Goal: Information Seeking & Learning: Learn about a topic

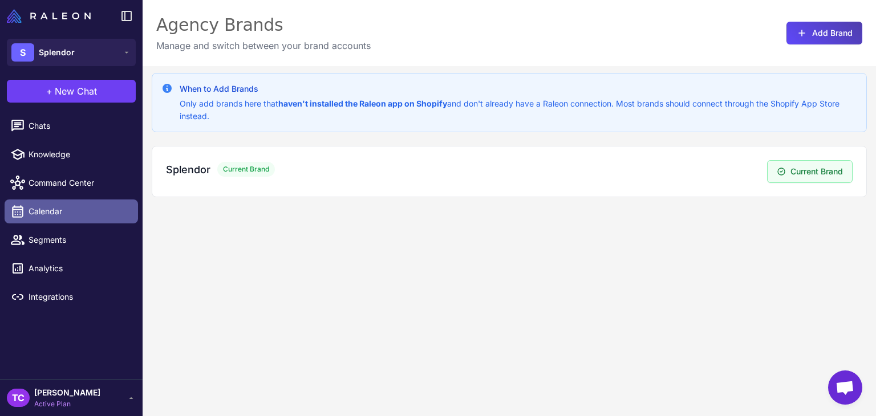
click at [48, 215] on span "Calendar" at bounding box center [79, 211] width 100 height 13
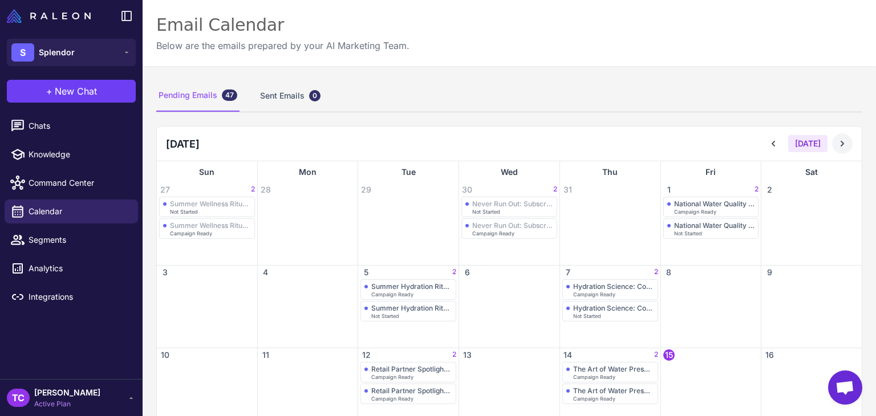
click at [839, 142] on button at bounding box center [842, 143] width 21 height 21
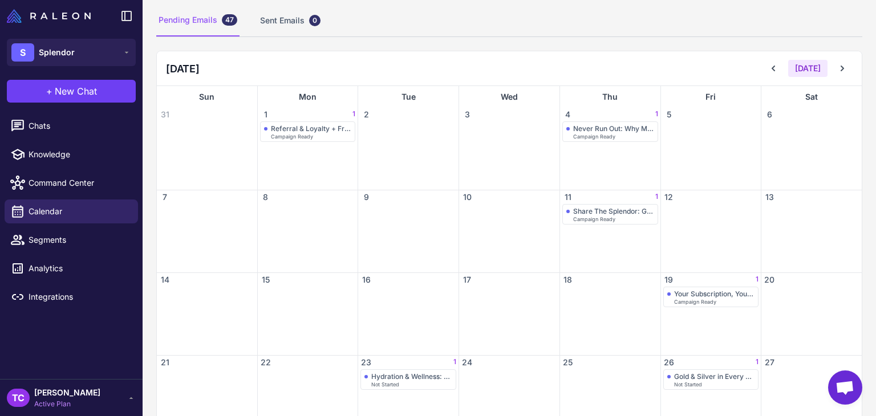
scroll to position [57, 0]
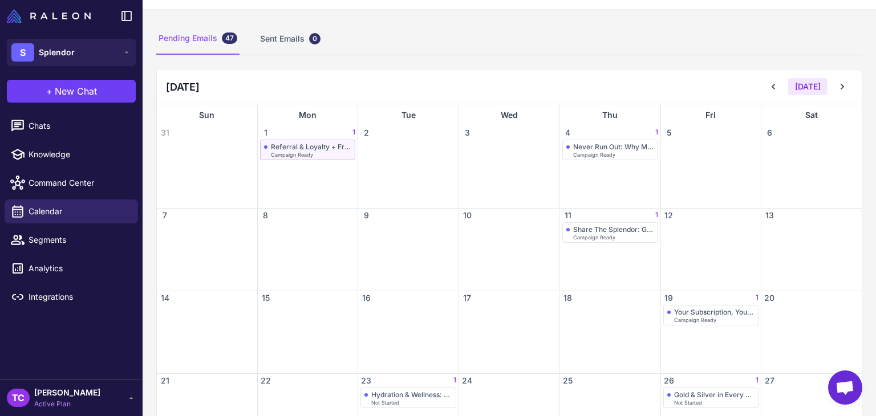
click at [303, 152] on span "Campaign Ready" at bounding box center [292, 154] width 42 height 5
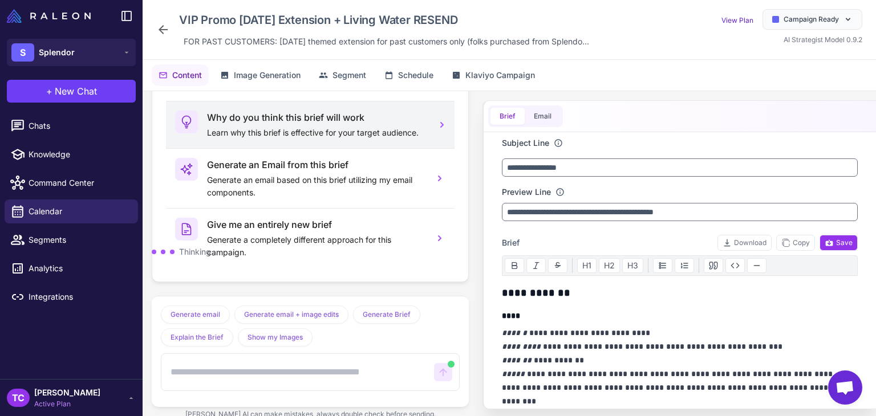
scroll to position [559, 0]
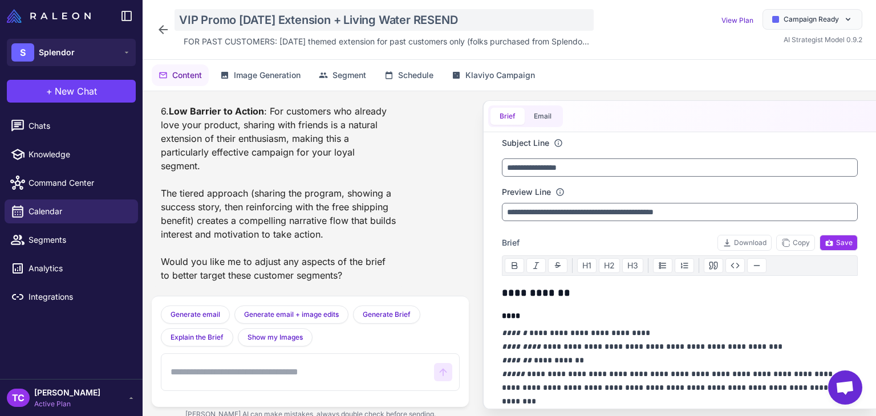
click at [240, 16] on div "VIP Promo Labor Day Extension + Living Water RESEND" at bounding box center [383, 20] width 419 height 22
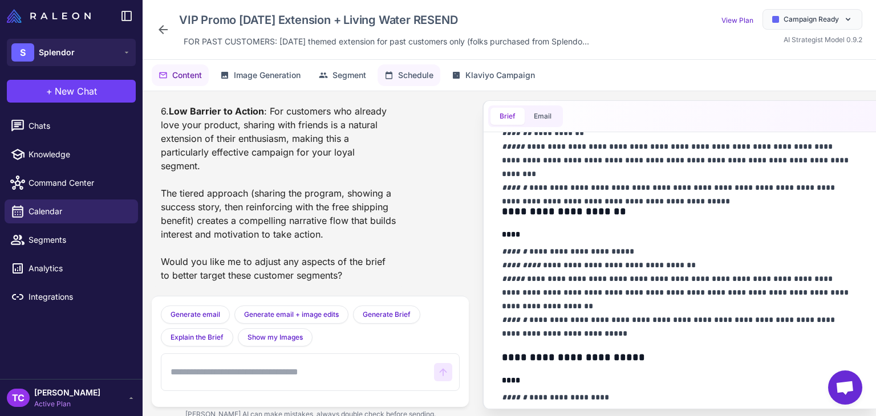
scroll to position [228, 0]
click at [218, 53] on div "VIP Promo Labor Day Extension + Living Water RESEND FOR PAST CUSTOMERS: Labor D…" at bounding box center [509, 30] width 733 height 60
click at [229, 47] on span "FOR PAST CUSTOMERS: Labor Day themed extension for past customers only (folks p…" at bounding box center [386, 41] width 405 height 13
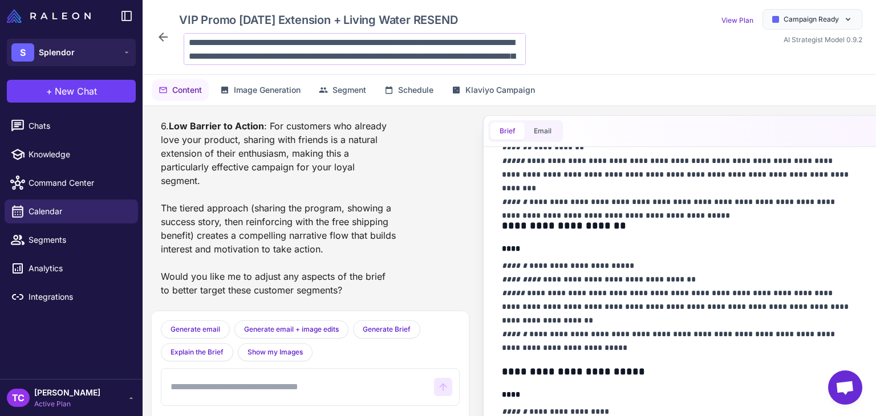
scroll to position [83, 0]
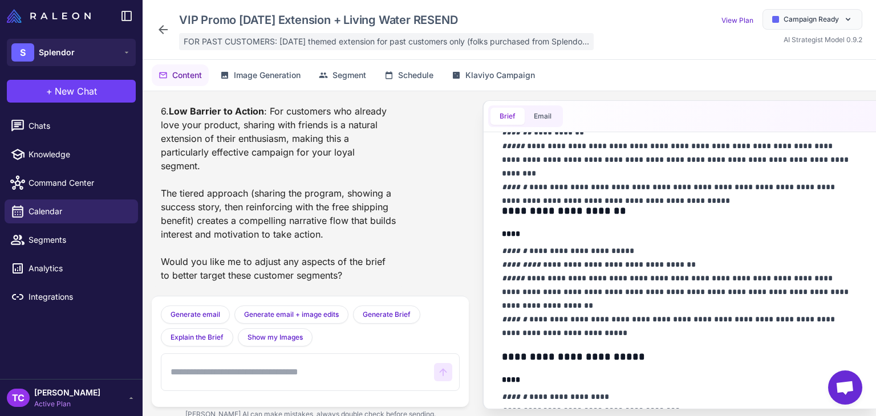
click at [296, 39] on span "FOR PAST CUSTOMERS: Labor Day themed extension for past customers only (folks p…" at bounding box center [386, 41] width 405 height 13
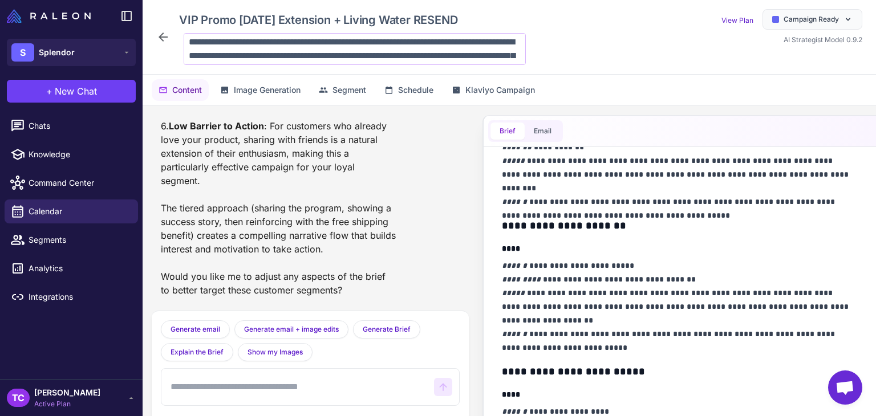
scroll to position [0, 0]
click at [232, 48] on textarea "**********" at bounding box center [355, 49] width 342 height 32
drag, startPoint x: 294, startPoint y: 42, endPoint x: 178, endPoint y: 40, distance: 115.2
click at [179, 40] on div "**********" at bounding box center [352, 49] width 347 height 32
click at [350, 53] on textarea "**********" at bounding box center [355, 49] width 342 height 32
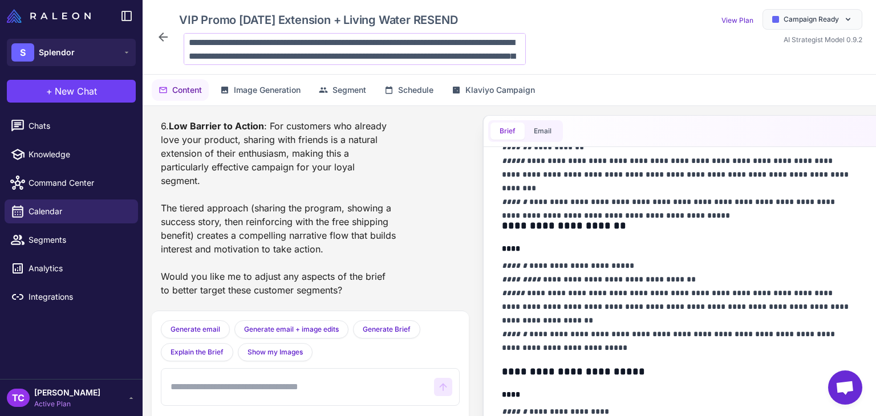
drag, startPoint x: 297, startPoint y: 42, endPoint x: 438, endPoint y: 36, distance: 141.0
click at [438, 36] on textarea "**********" at bounding box center [355, 49] width 342 height 32
click at [340, 44] on textarea "**********" at bounding box center [355, 49] width 342 height 32
drag, startPoint x: 297, startPoint y: 44, endPoint x: 381, endPoint y: 54, distance: 85.0
click at [381, 54] on textarea "**********" at bounding box center [355, 49] width 342 height 32
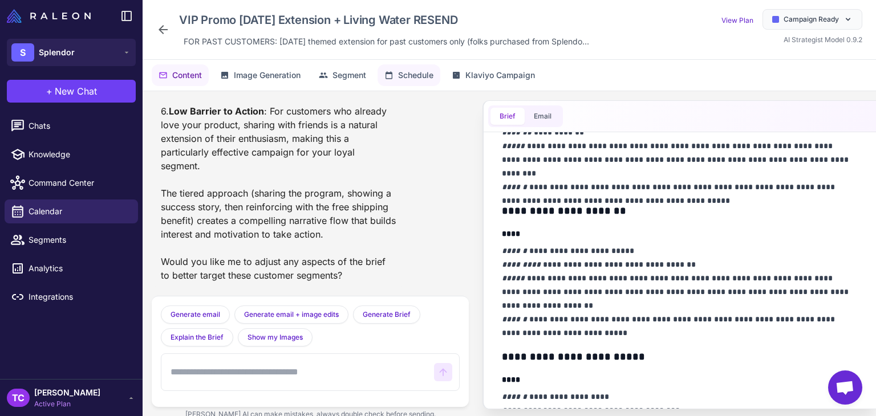
click at [390, 72] on icon at bounding box center [388, 74] width 7 height 7
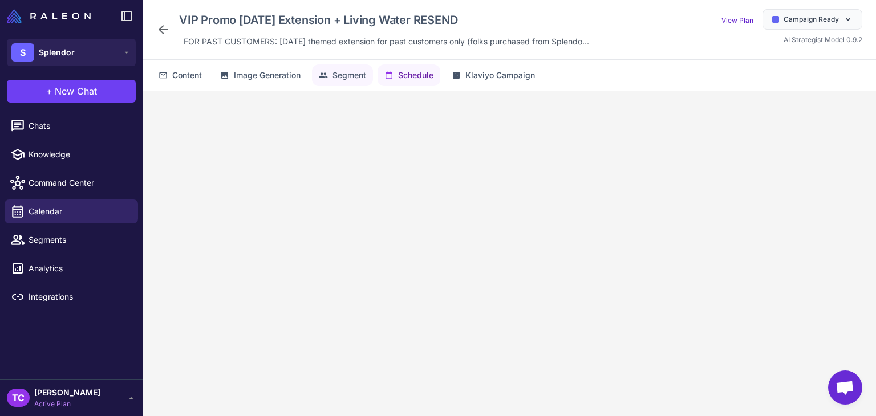
click at [356, 71] on span "Segment" at bounding box center [349, 75] width 34 height 13
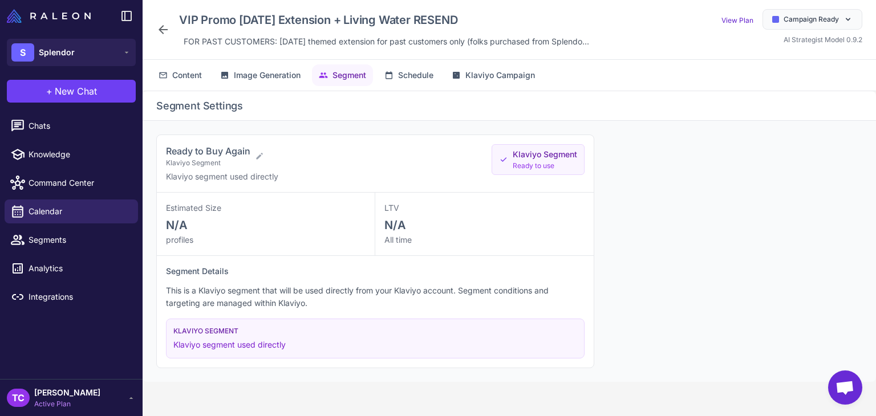
click at [167, 29] on icon at bounding box center [163, 30] width 14 height 14
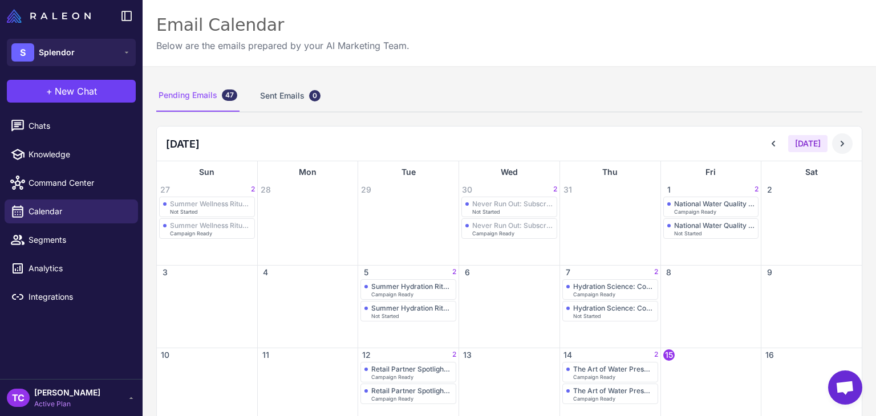
click at [838, 143] on icon at bounding box center [842, 143] width 11 height 11
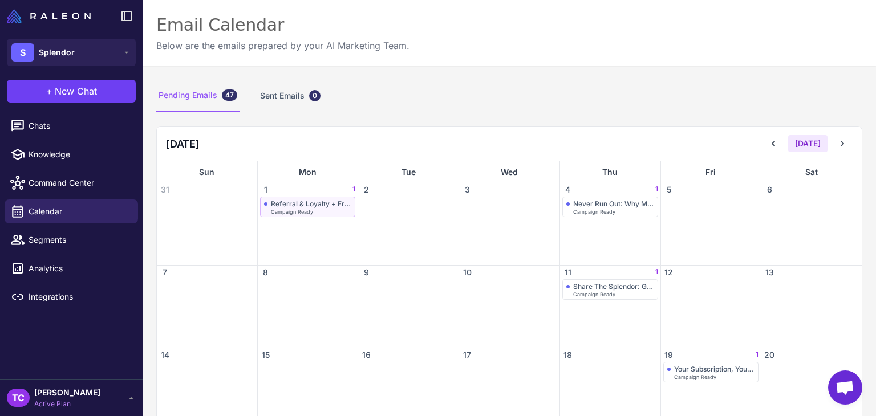
click at [303, 209] on span "Campaign Ready" at bounding box center [292, 211] width 42 height 5
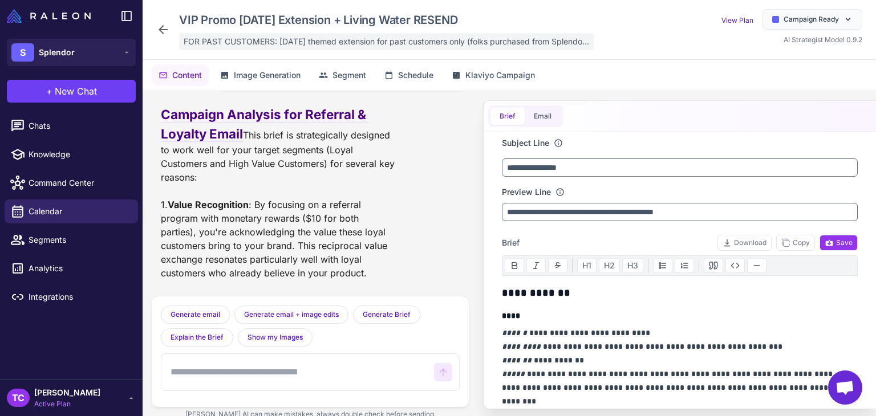
scroll to position [559, 0]
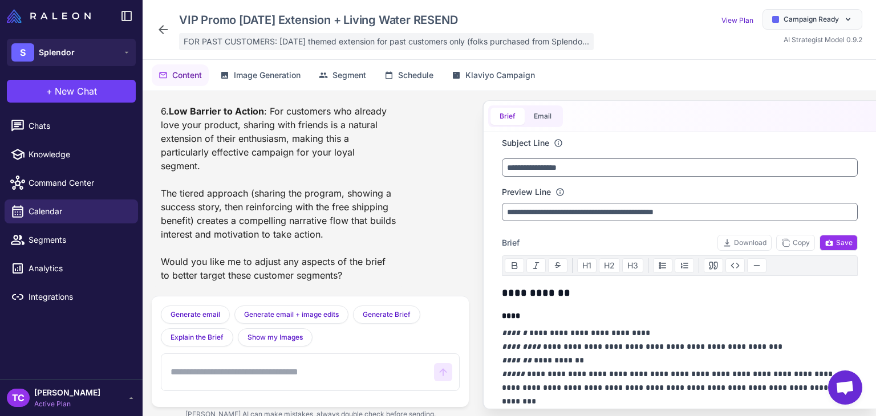
click at [219, 41] on span "FOR PAST CUSTOMERS: Labor Day themed extension for past customers only (folks p…" at bounding box center [386, 41] width 405 height 13
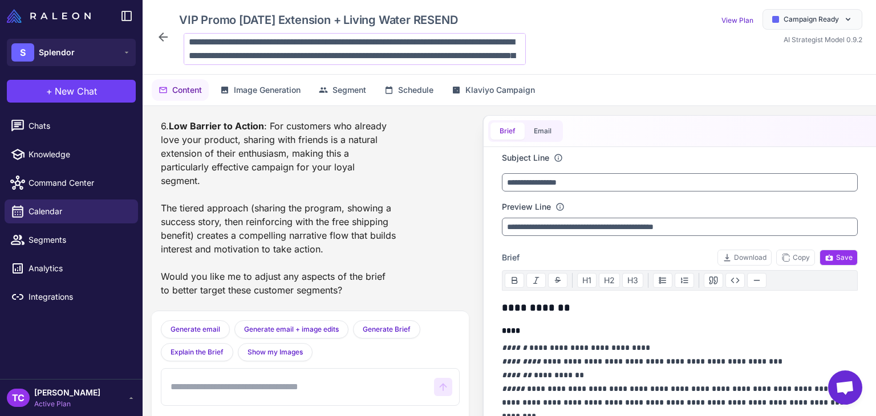
scroll to position [0, 0]
click at [288, 50] on textarea "**********" at bounding box center [355, 49] width 342 height 32
drag, startPoint x: 469, startPoint y: 55, endPoint x: 466, endPoint y: 108, distance: 52.5
click at [374, 50] on textarea "**********" at bounding box center [355, 49] width 342 height 32
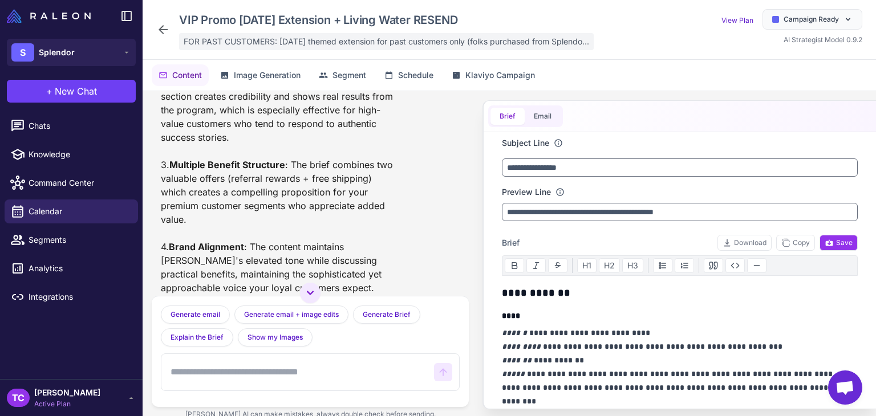
click at [338, 42] on span "FOR PAST CUSTOMERS: Labor Day themed extension for past customers only (folks p…" at bounding box center [386, 41] width 405 height 13
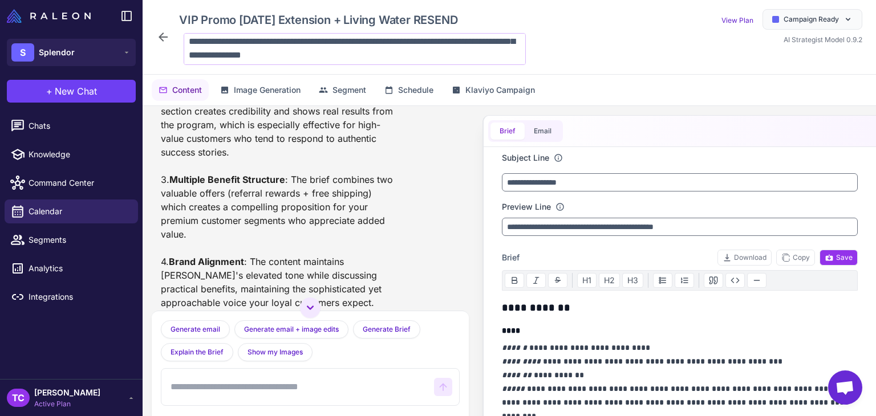
click at [360, 50] on textarea "**********" at bounding box center [355, 49] width 342 height 32
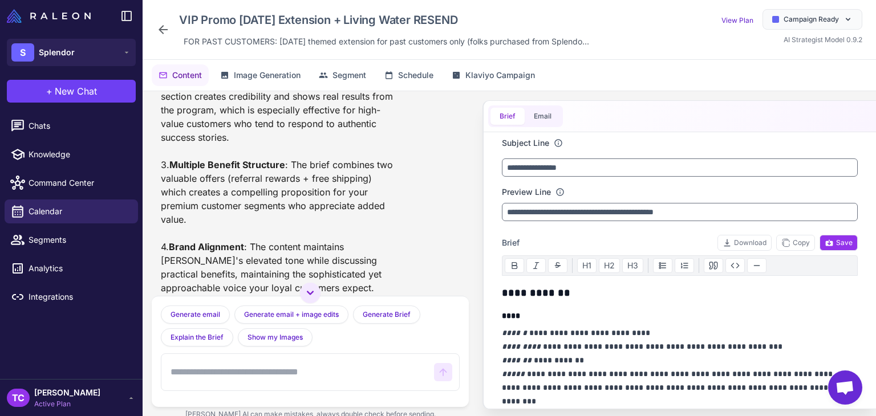
click at [157, 23] on icon at bounding box center [163, 30] width 14 height 14
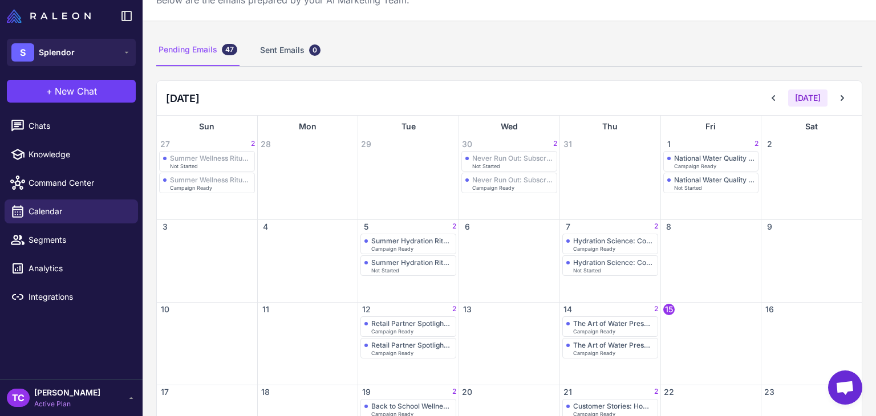
scroll to position [171, 0]
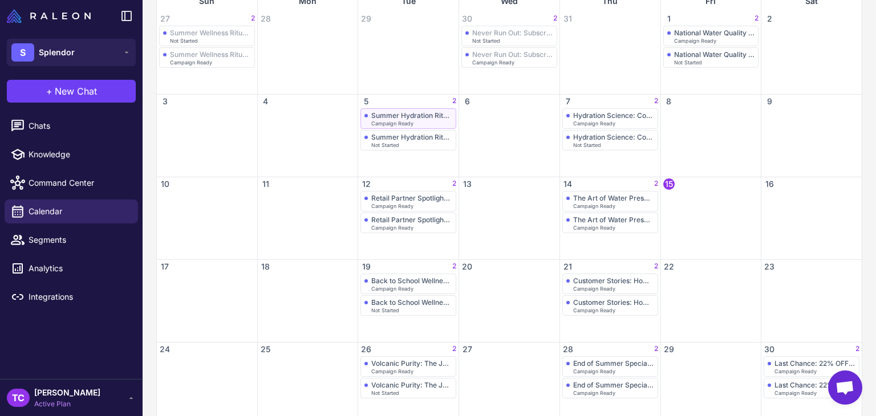
click at [367, 116] on div "Summer Hydration Ritual: Elevated Wellness Practices" at bounding box center [408, 115] width 88 height 9
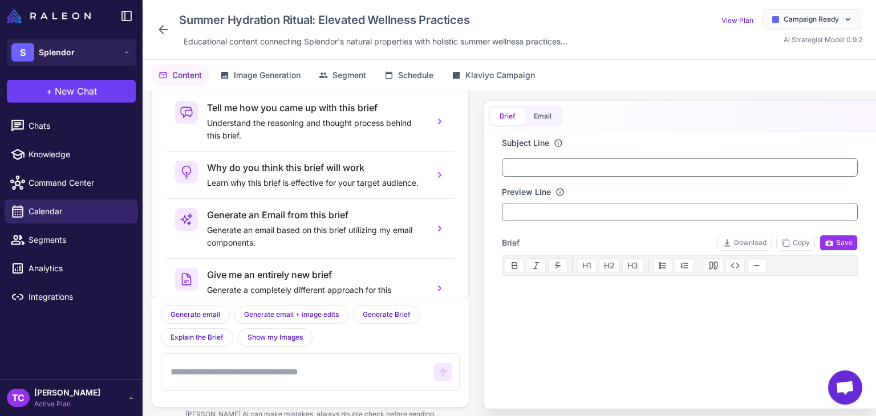
scroll to position [56, 0]
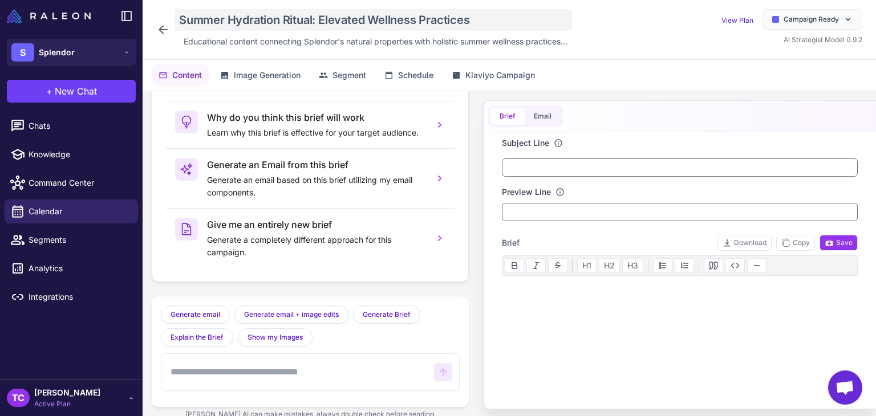
click at [254, 10] on div "Summer Hydration Ritual: Elevated Wellness Practices" at bounding box center [372, 20] width 397 height 22
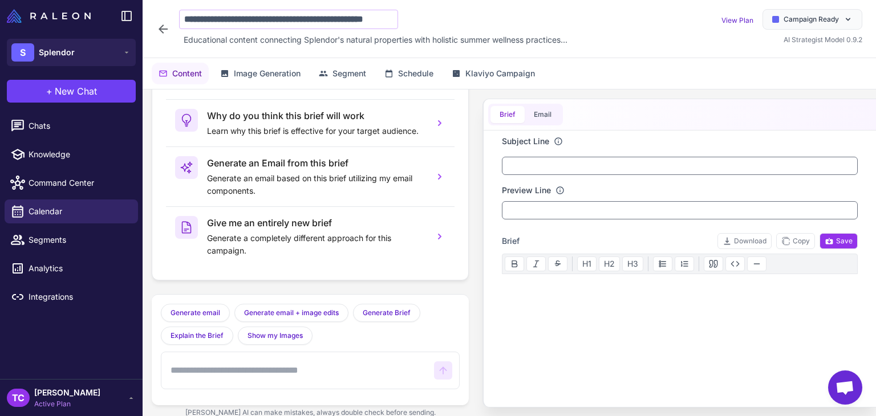
scroll to position [0, 30]
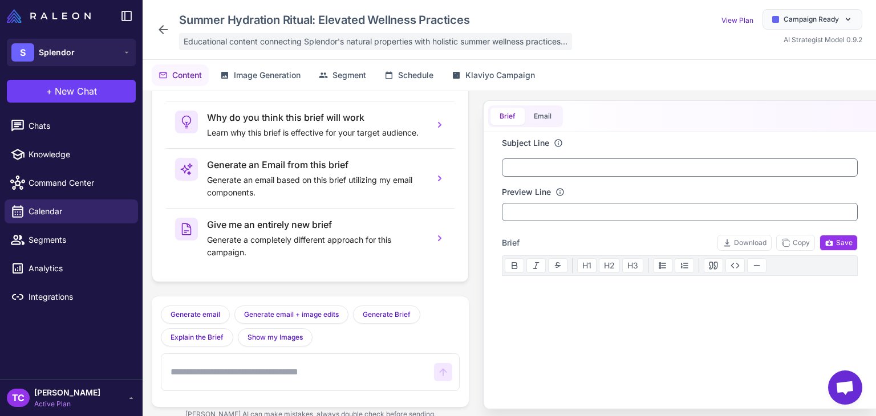
click at [255, 45] on span "Educational content connecting Splendor's natural properties with holistic summ…" at bounding box center [376, 41] width 384 height 13
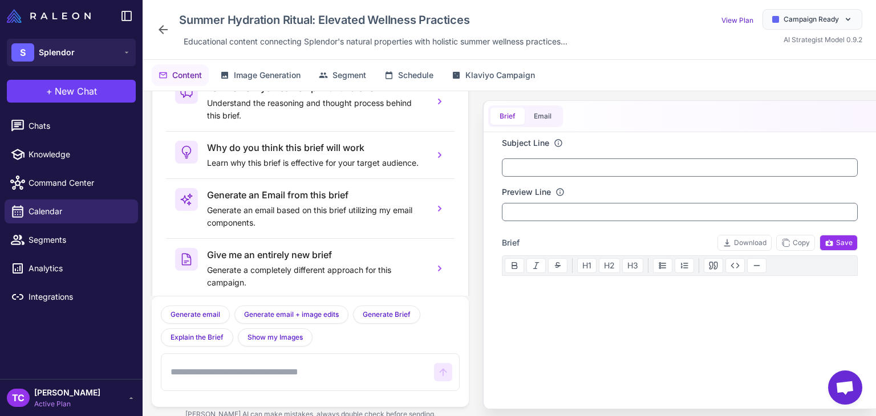
scroll to position [0, 0]
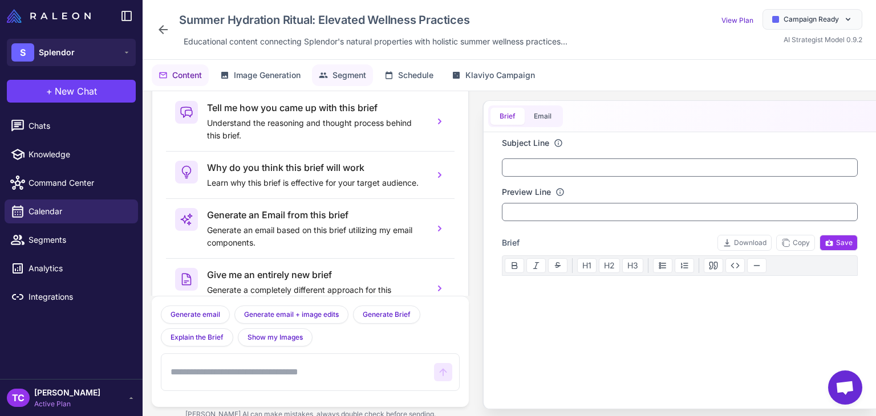
click at [349, 76] on span "Segment" at bounding box center [349, 75] width 34 height 13
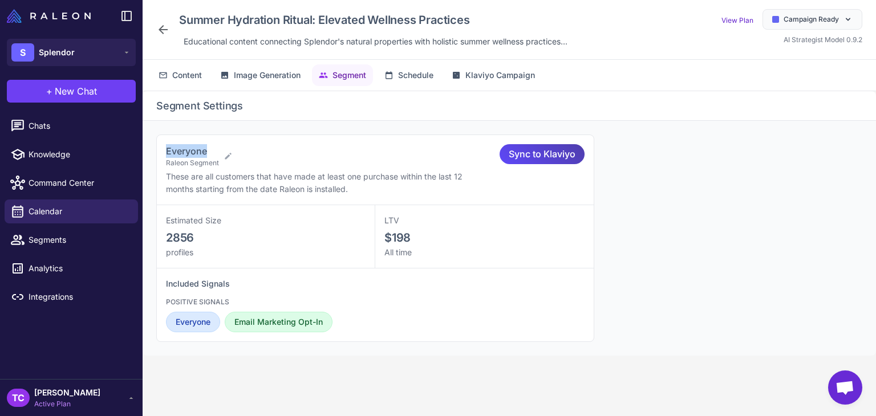
drag, startPoint x: 166, startPoint y: 156, endPoint x: 208, endPoint y: 149, distance: 42.2
click at [208, 149] on h3 "Everyone" at bounding box center [192, 151] width 53 height 14
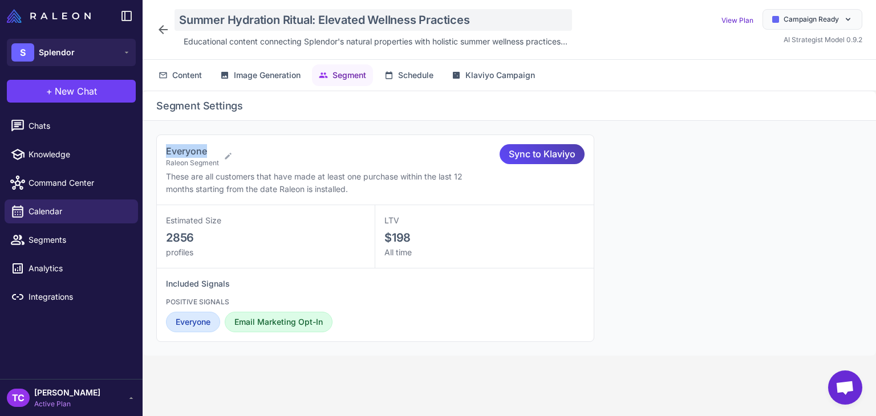
copy span "Everyone"
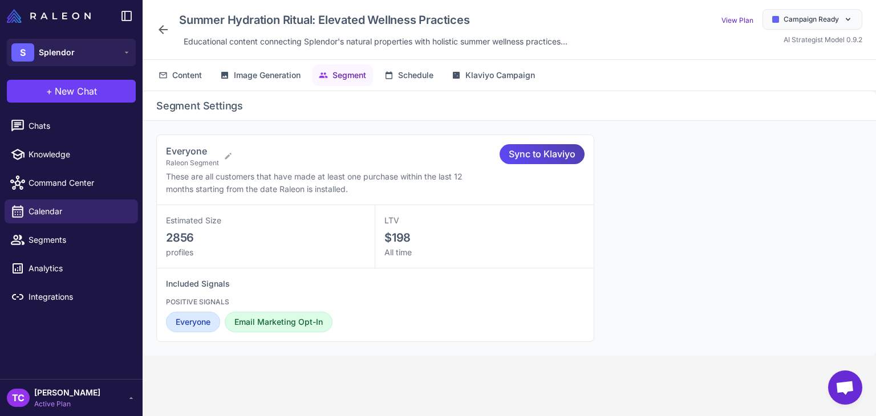
click at [164, 26] on icon at bounding box center [163, 30] width 14 height 14
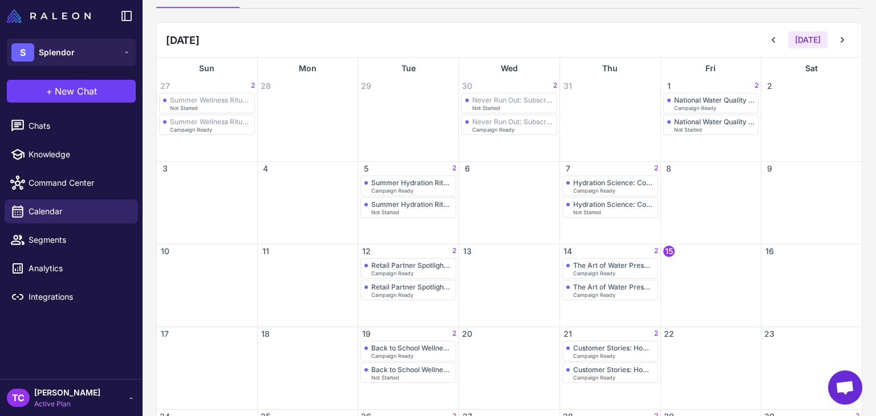
scroll to position [114, 0]
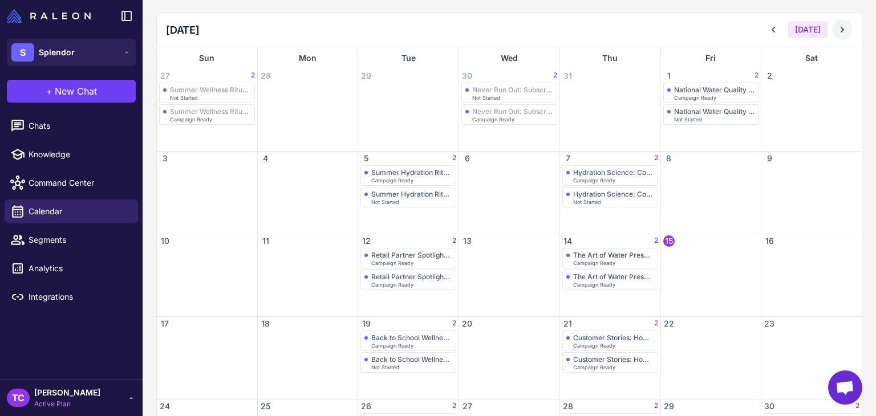
click at [837, 33] on icon at bounding box center [842, 29] width 11 height 11
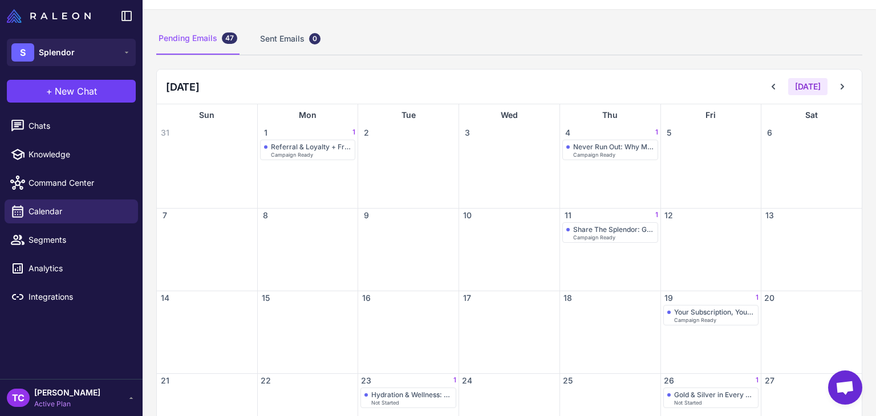
scroll to position [0, 0]
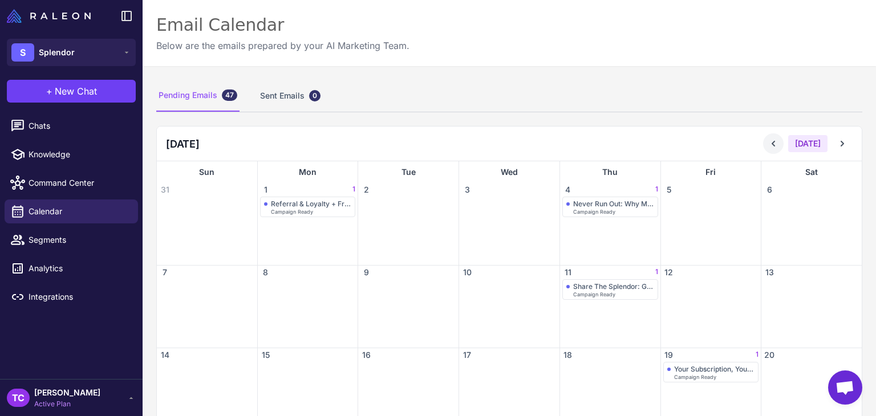
click at [768, 144] on icon at bounding box center [773, 143] width 11 height 11
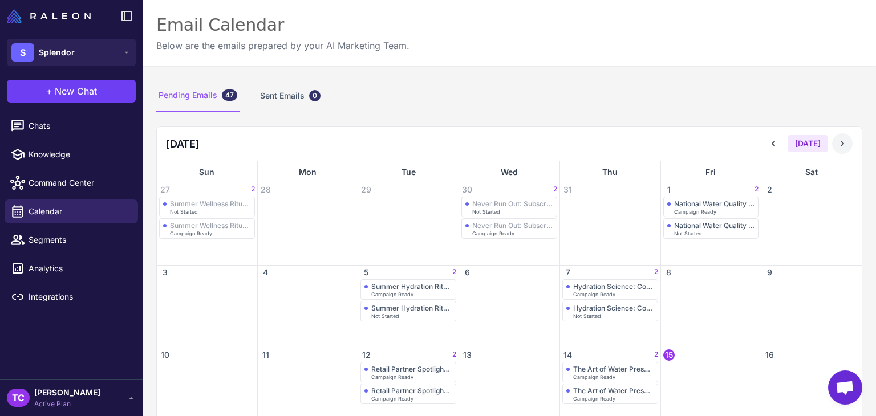
click at [841, 142] on icon at bounding box center [842, 144] width 3 height 6
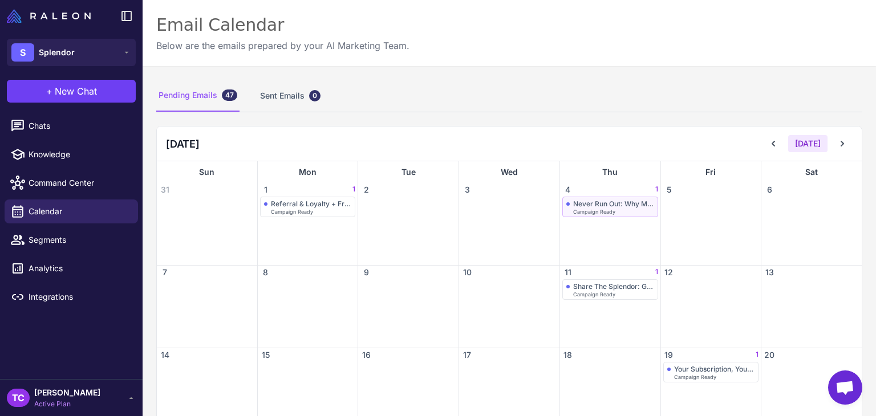
click at [600, 209] on span "Campaign Ready" at bounding box center [594, 211] width 42 height 5
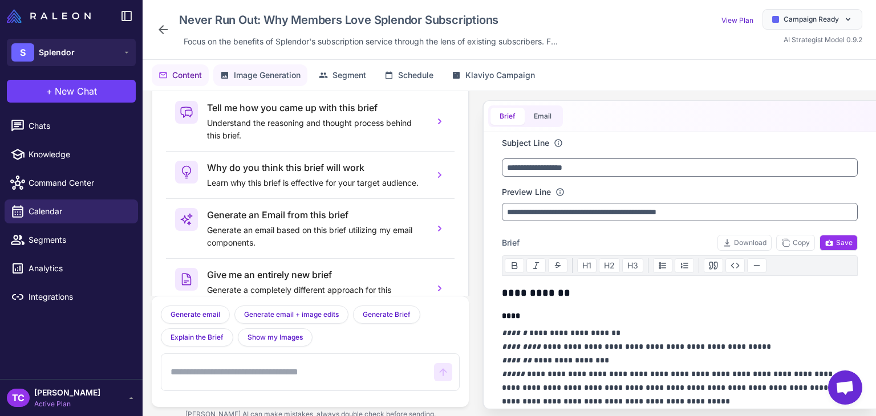
scroll to position [56, 0]
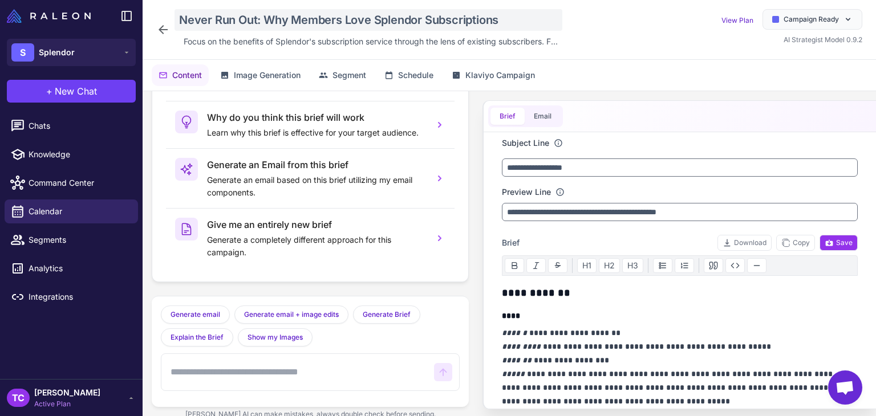
click at [213, 23] on div "Never Run Out: Why Members Love Splendor Subscriptions" at bounding box center [368, 20] width 388 height 22
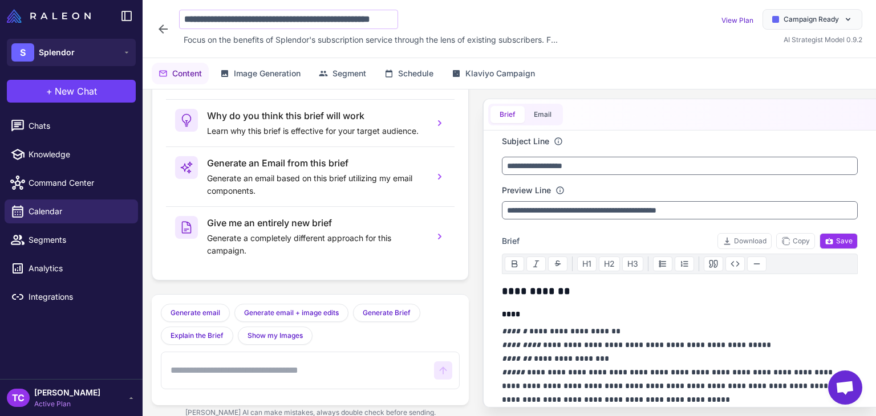
scroll to position [0, 53]
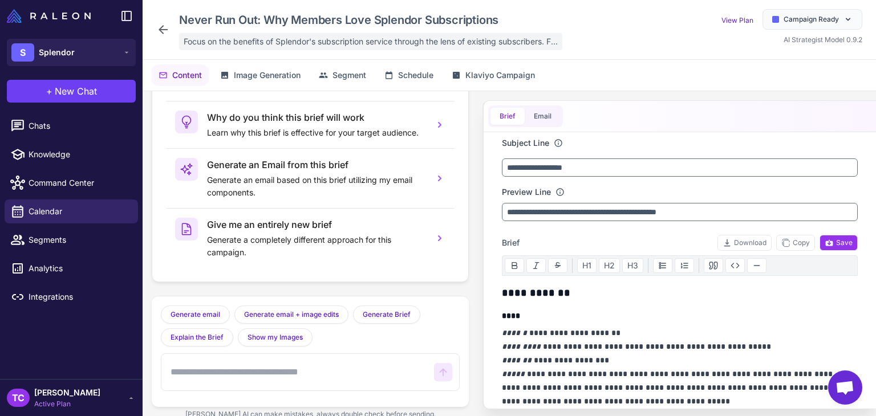
click at [264, 42] on span "Focus on the benefits of Splendor's subscription service through the lens of ex…" at bounding box center [371, 41] width 374 height 13
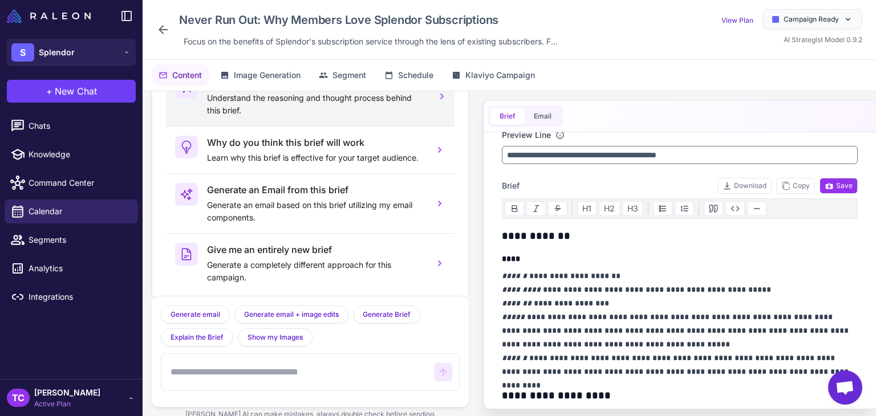
scroll to position [0, 0]
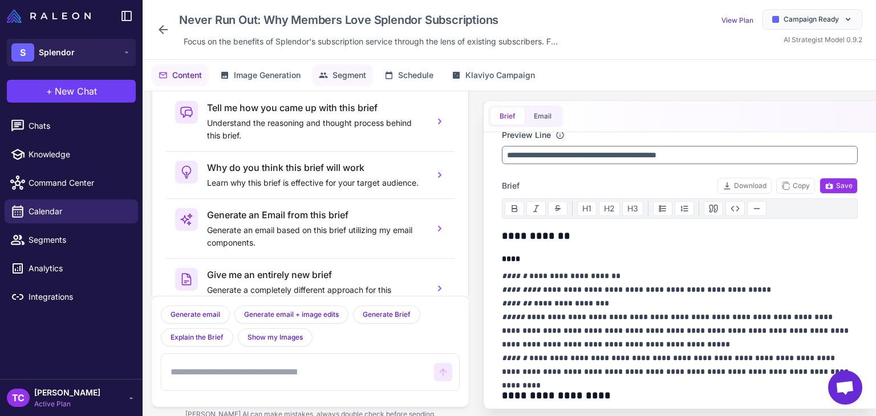
click at [347, 71] on span "Segment" at bounding box center [349, 75] width 34 height 13
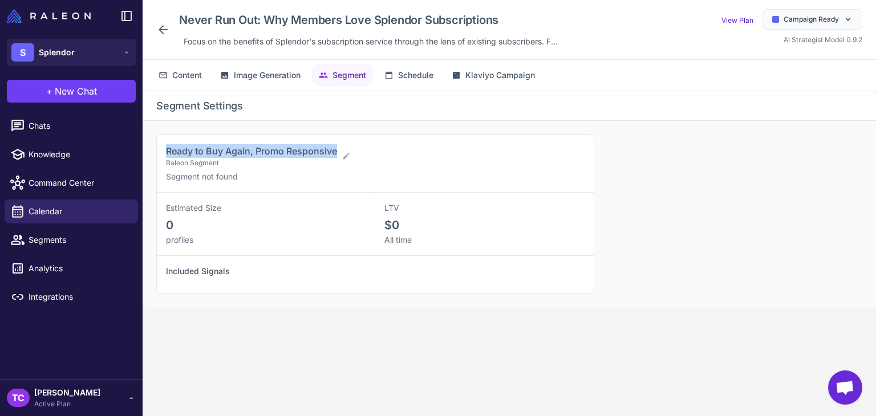
drag, startPoint x: 167, startPoint y: 152, endPoint x: 336, endPoint y: 139, distance: 169.9
click at [336, 139] on div "Ready to Buy Again, Promo Responsive Raleon Segment Segment not found" at bounding box center [375, 164] width 437 height 58
copy span "Ready to Buy Again, Promo Responsive"
click at [167, 30] on icon at bounding box center [163, 29] width 9 height 9
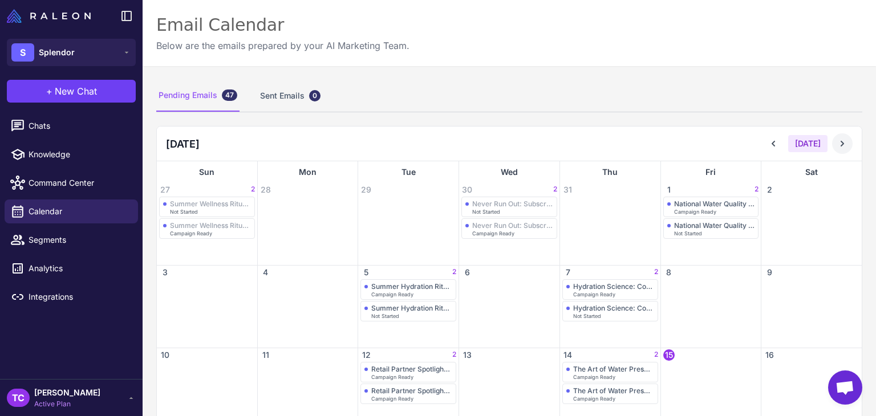
click at [837, 145] on icon at bounding box center [842, 143] width 11 height 11
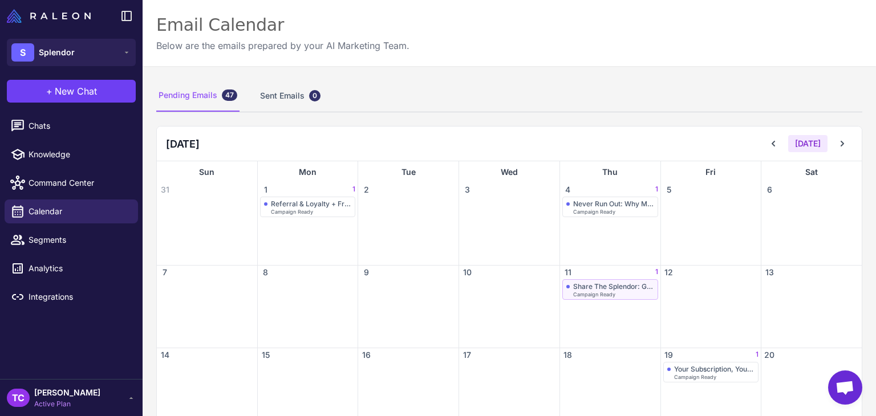
click at [607, 279] on div "Share The Splendor: Give $10, Get $10 Referral Reward Campaign Ready" at bounding box center [610, 289] width 96 height 21
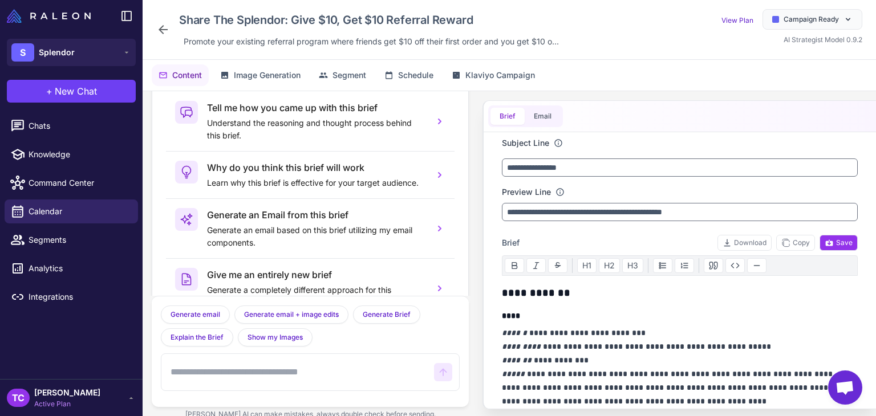
scroll to position [56, 0]
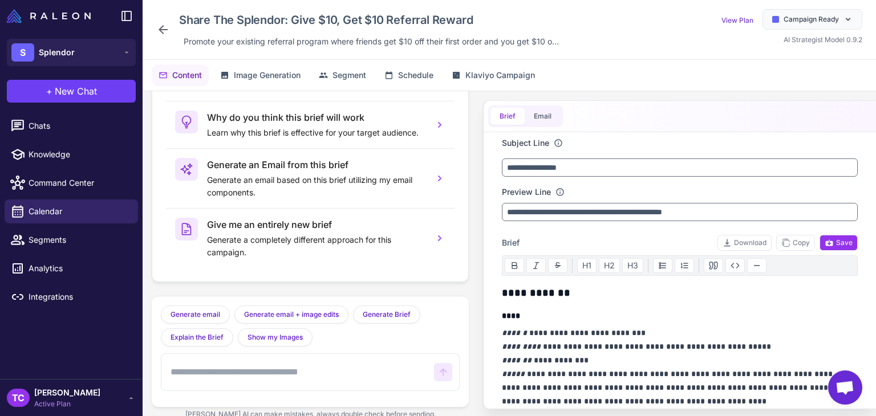
click at [165, 23] on div "Share The Splendor: Give $10, Get $10 Referral Reward Promote your existing ref…" at bounding box center [359, 29] width 407 height 41
click at [165, 23] on icon at bounding box center [163, 30] width 14 height 14
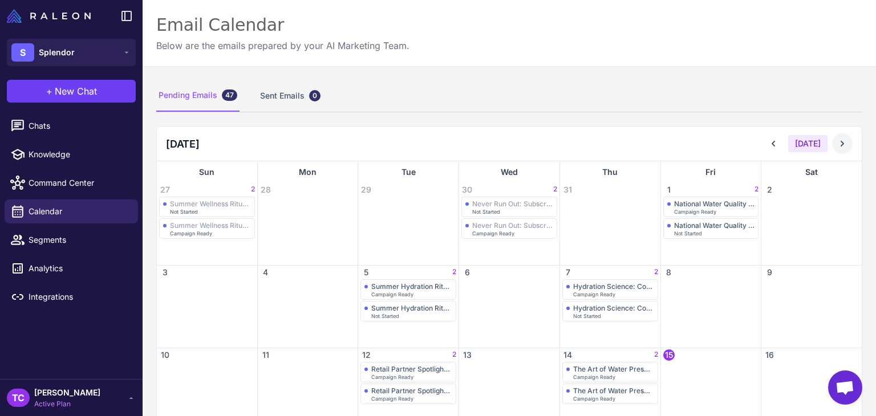
click at [837, 144] on icon at bounding box center [842, 143] width 11 height 11
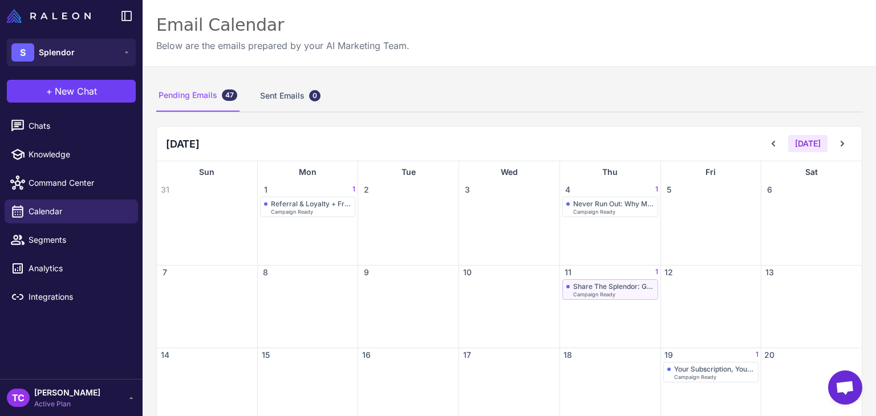
click at [582, 289] on div "Share The Splendor: Give $10, Get $10 Referral Reward" at bounding box center [613, 286] width 81 height 9
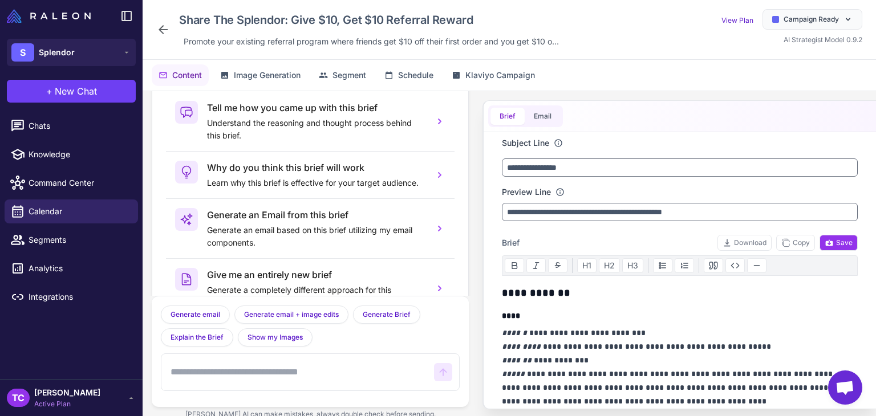
scroll to position [56, 0]
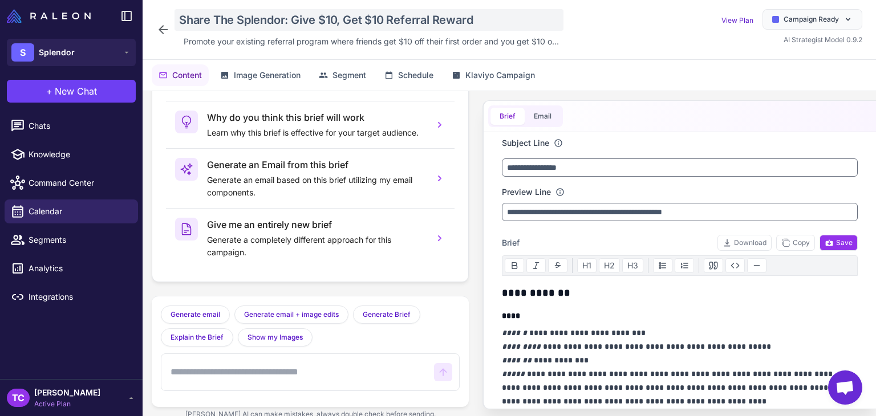
click at [231, 21] on div "Share The Splendor: Give $10, Get $10 Referral Reward" at bounding box center [368, 20] width 389 height 22
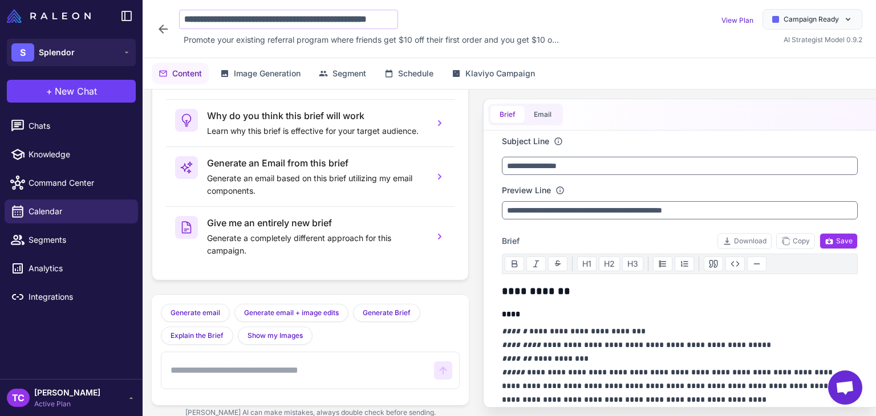
scroll to position [0, 32]
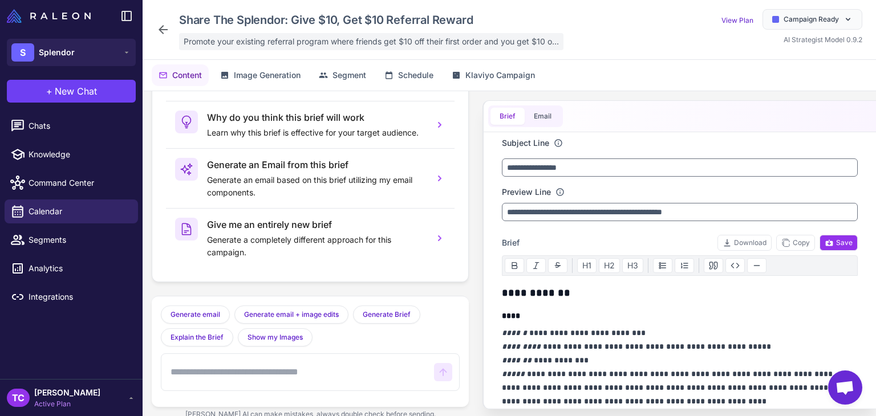
click at [221, 47] on span "Promote your existing referral program where friends get $10 off their first or…" at bounding box center [371, 41] width 375 height 13
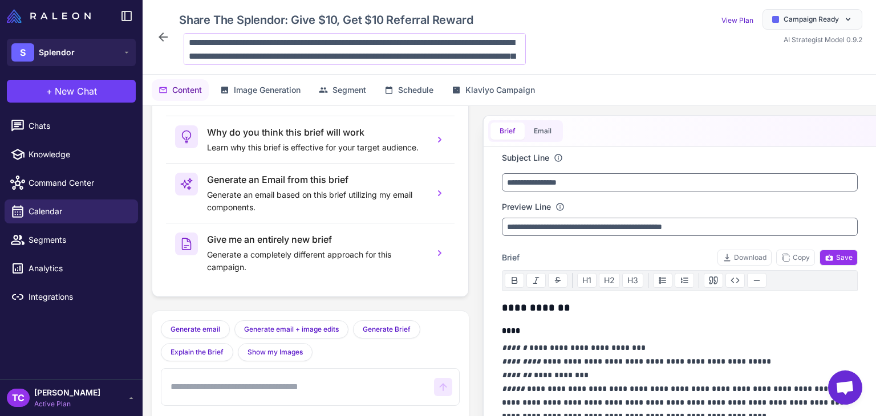
scroll to position [69, 0]
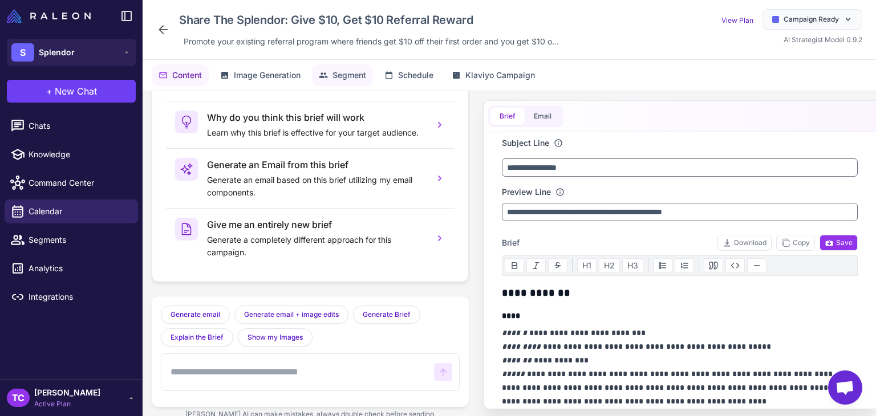
click at [366, 76] on span "Segment" at bounding box center [349, 75] width 34 height 13
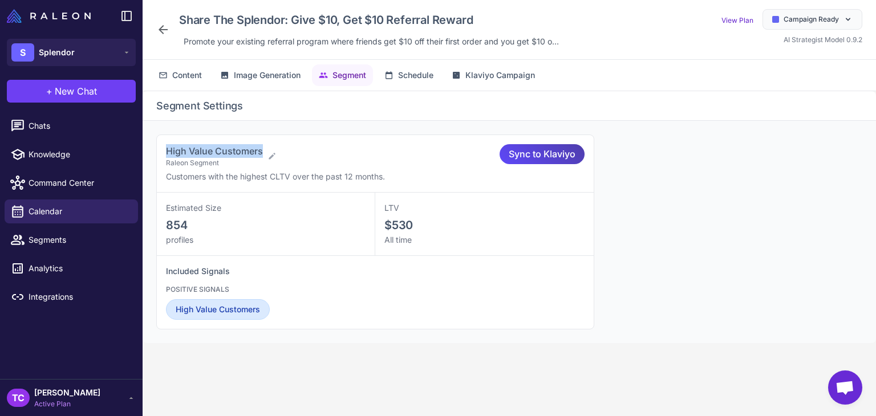
drag, startPoint x: 163, startPoint y: 144, endPoint x: 266, endPoint y: 147, distance: 102.7
click at [266, 147] on div "High Value Customers Raleon Segment Customers with the highest CLTV over the pa…" at bounding box center [375, 164] width 437 height 58
copy span "High Value Customers"
click at [164, 33] on icon at bounding box center [163, 30] width 14 height 14
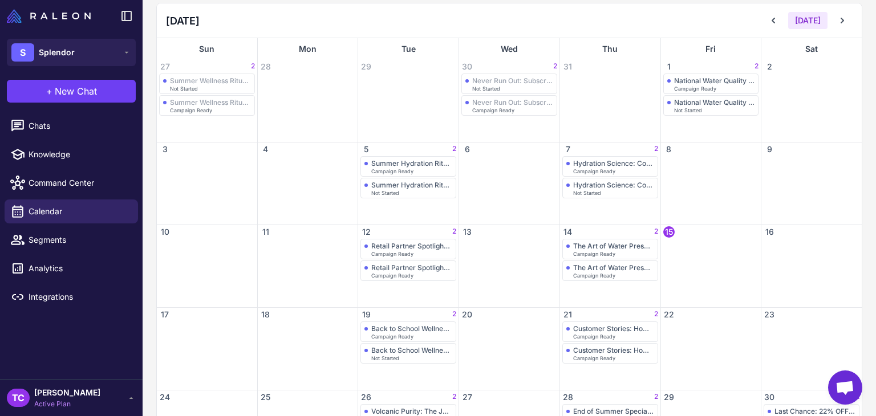
scroll to position [57, 0]
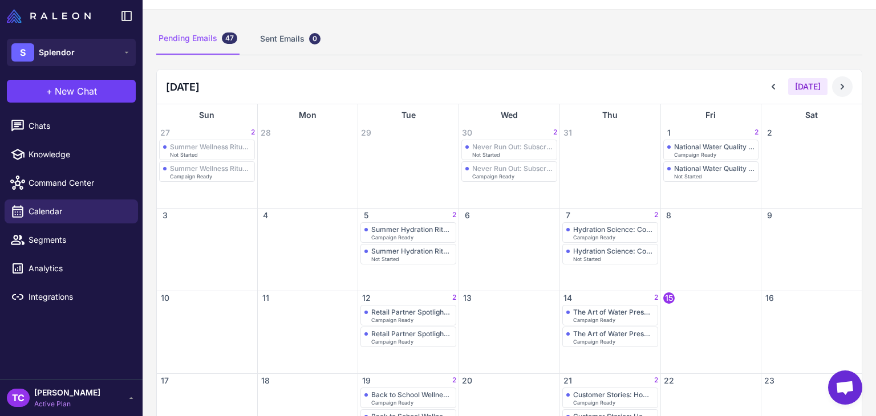
click at [843, 84] on button at bounding box center [842, 86] width 21 height 21
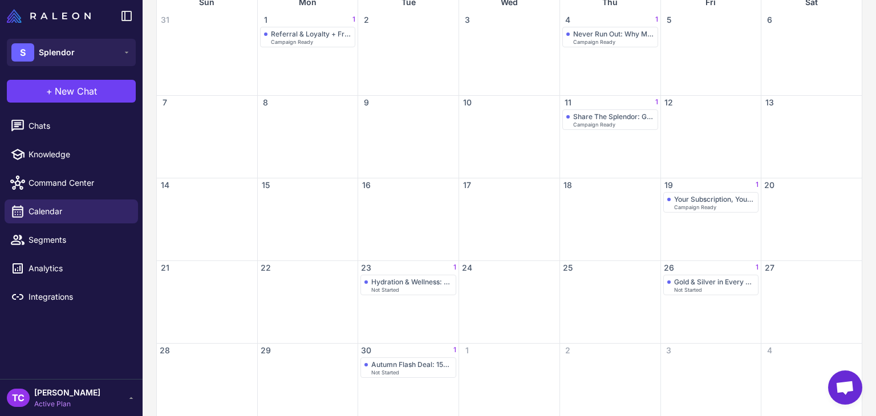
scroll to position [171, 0]
click at [685, 199] on div "Your Subscription, Your Way: Customize Your Splendor Experience" at bounding box center [714, 198] width 81 height 9
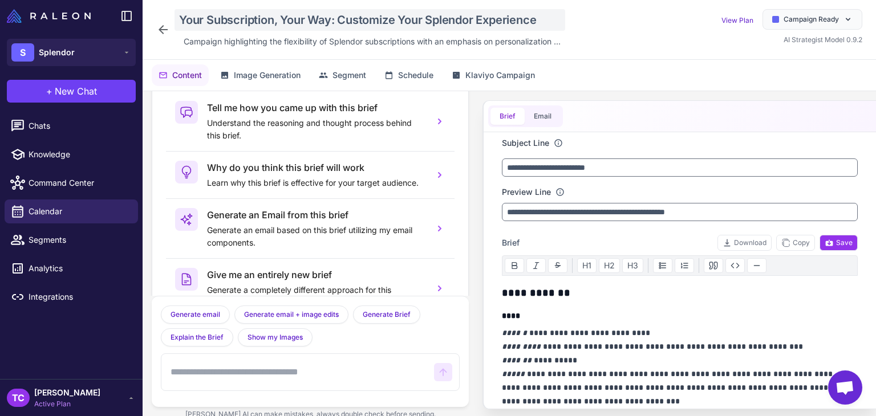
scroll to position [56, 0]
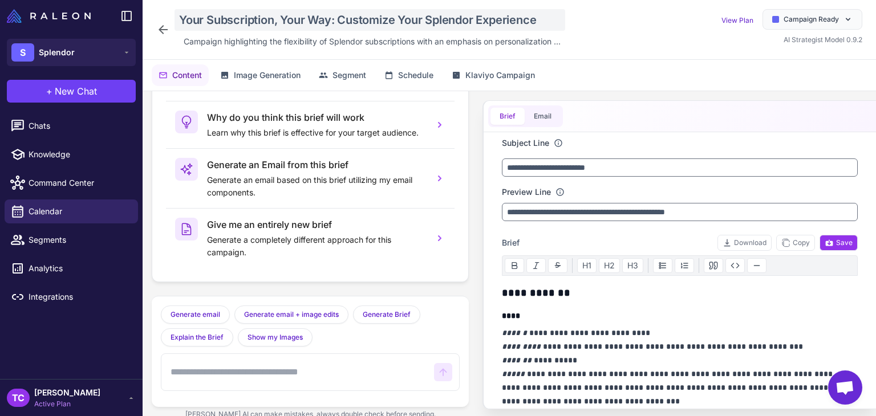
click at [224, 26] on div "Your Subscription, Your Way: Customize Your Splendor Experience" at bounding box center [369, 20] width 391 height 22
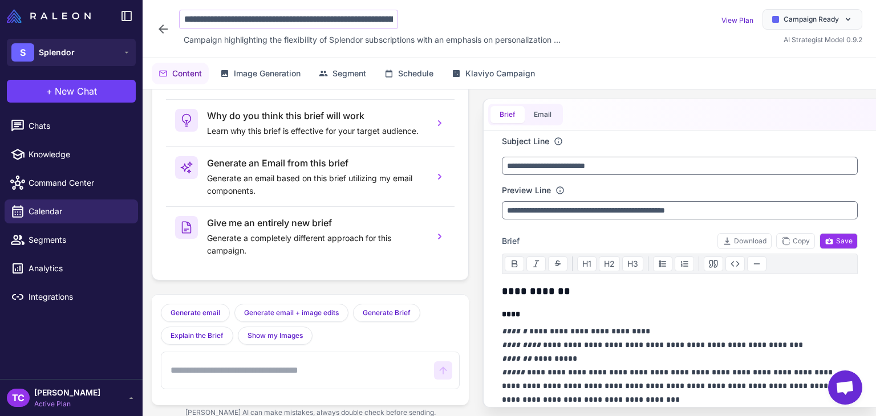
scroll to position [0, 86]
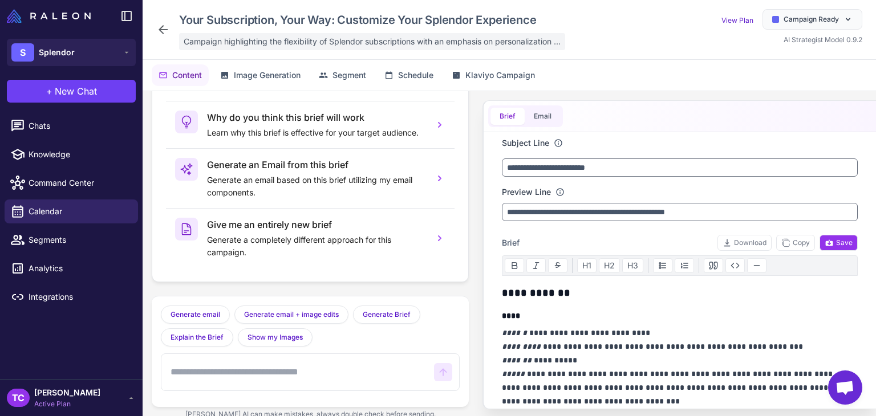
click at [240, 39] on span "Campaign highlighting the flexibility of Splendor subscriptions with an emphasi…" at bounding box center [372, 41] width 377 height 13
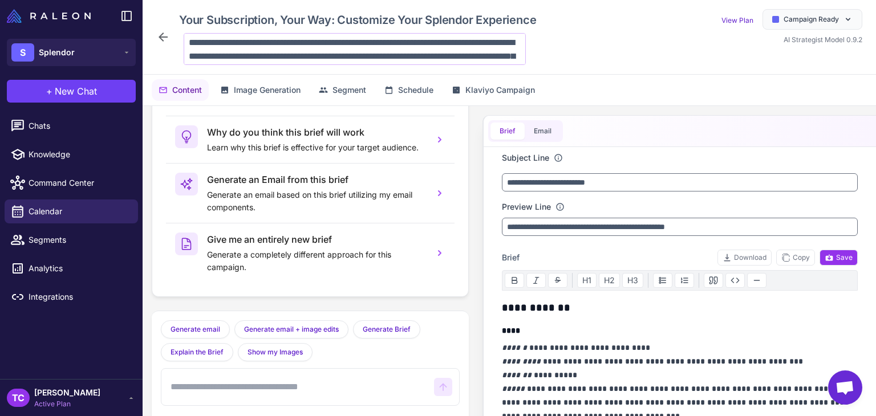
scroll to position [69, 0]
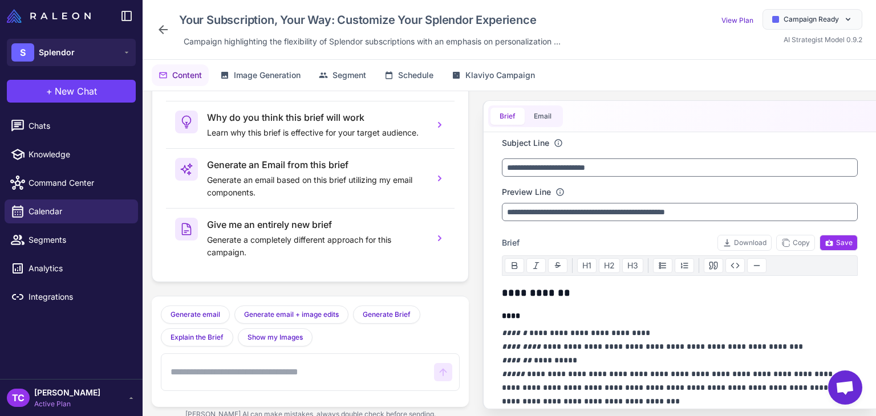
drag, startPoint x: 347, startPoint y: 70, endPoint x: 339, endPoint y: 62, distance: 11.3
click at [346, 67] on button "Segment" at bounding box center [342, 75] width 61 height 22
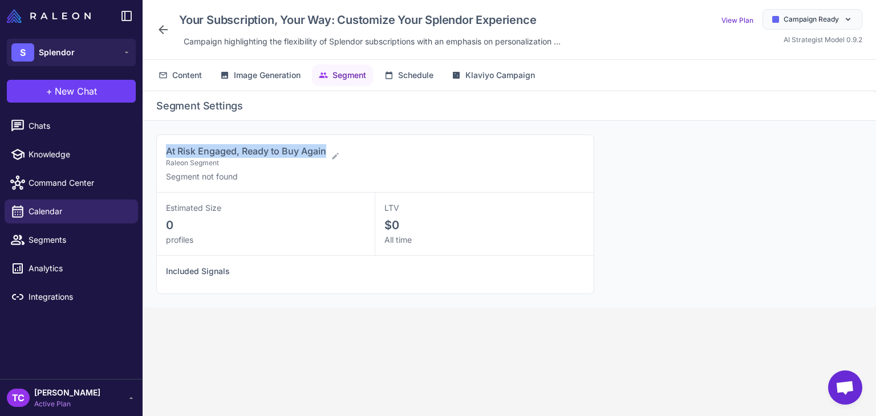
drag, startPoint x: 164, startPoint y: 151, endPoint x: 326, endPoint y: 149, distance: 162.0
click at [326, 149] on div "At Risk Engaged, Ready to Buy Again Raleon Segment Segment not found" at bounding box center [375, 164] width 437 height 58
copy span "At Risk Engaged, Ready to Buy Again"
click at [165, 30] on icon at bounding box center [163, 29] width 9 height 9
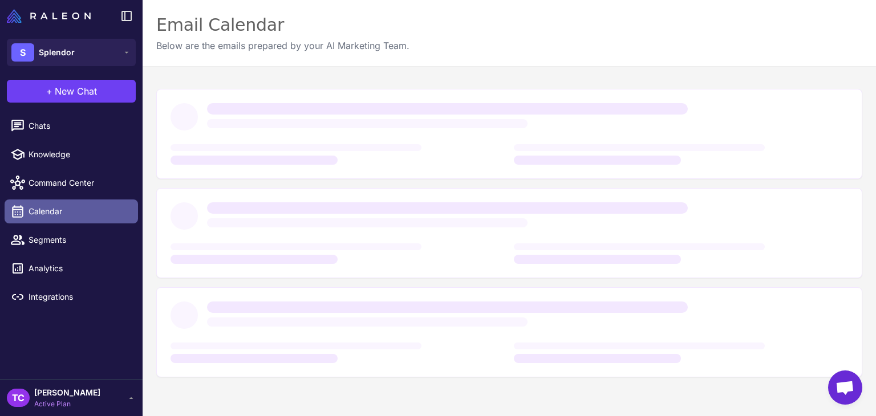
click at [56, 210] on span "Calendar" at bounding box center [79, 211] width 100 height 13
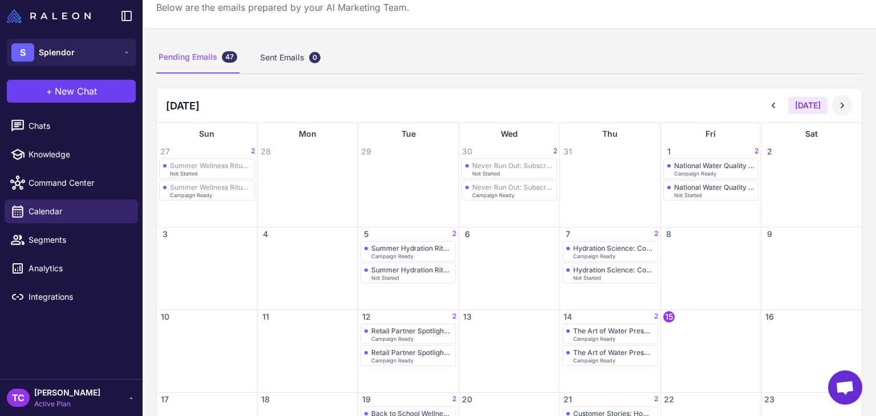
scroll to position [57, 0]
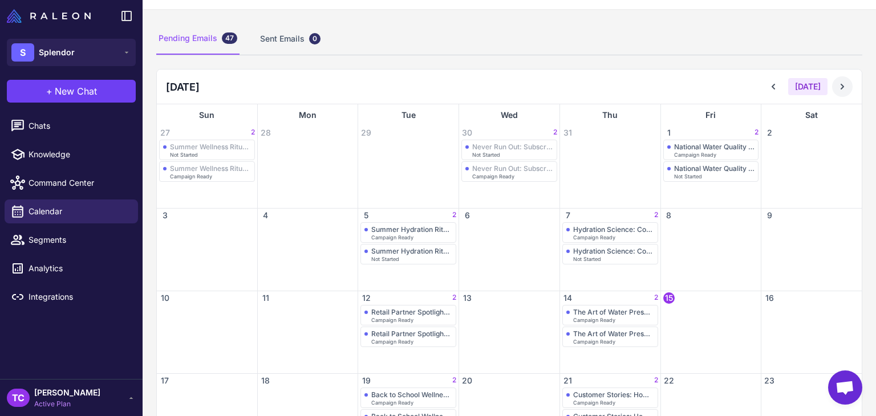
click at [835, 137] on div "2" at bounding box center [811, 133] width 100 height 14
click at [832, 80] on button at bounding box center [842, 86] width 21 height 21
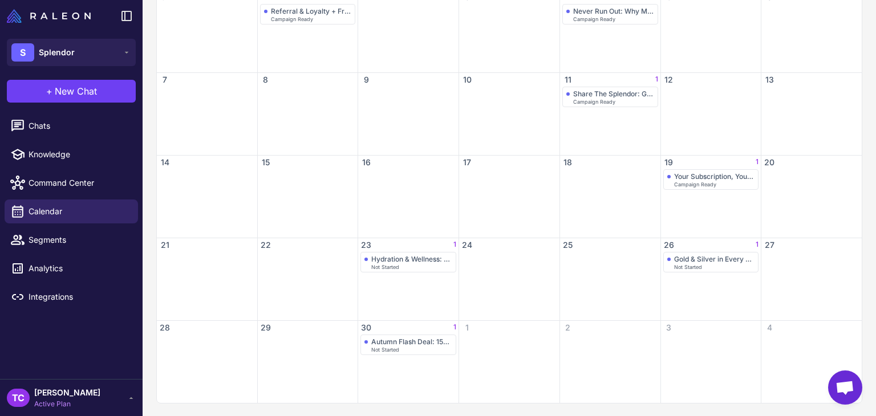
scroll to position [193, 0]
click at [368, 258] on div "Hydration & Wellness: Customer Transformation Stories" at bounding box center [408, 258] width 88 height 9
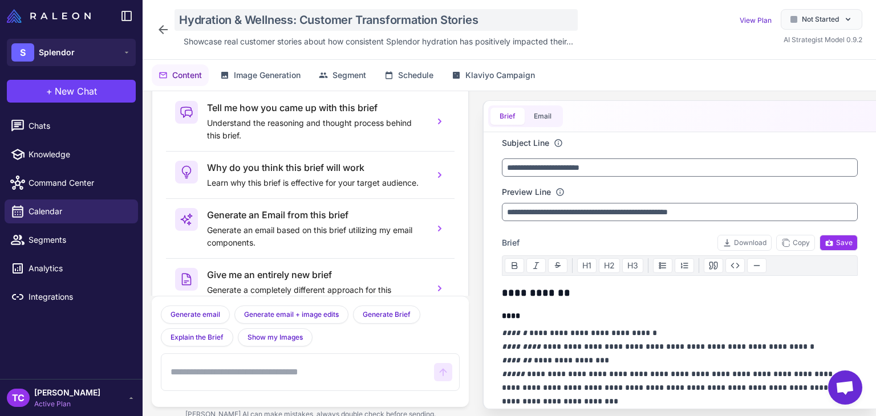
scroll to position [56, 0]
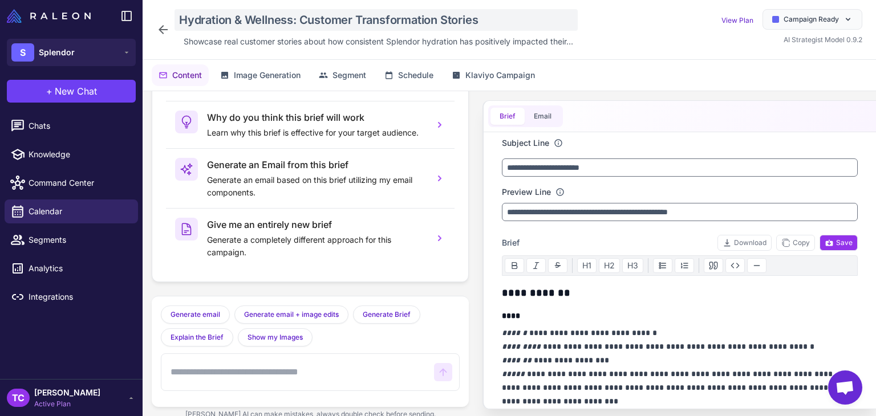
click at [208, 18] on div "Hydration & Wellness: Customer Transformation Stories" at bounding box center [375, 20] width 403 height 22
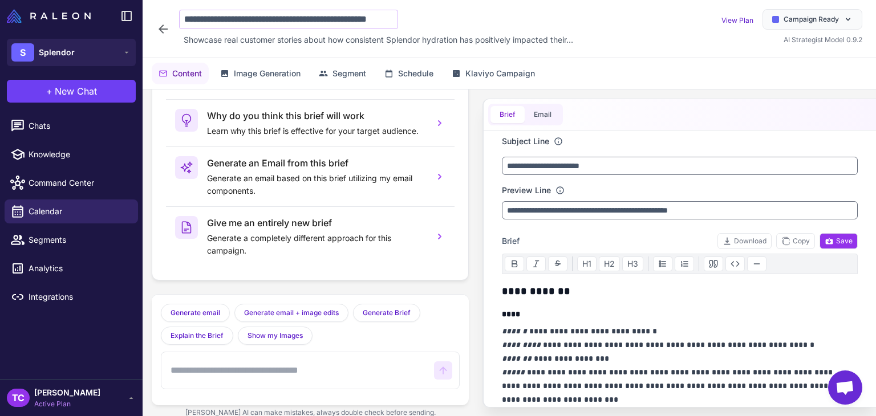
scroll to position [0, 36]
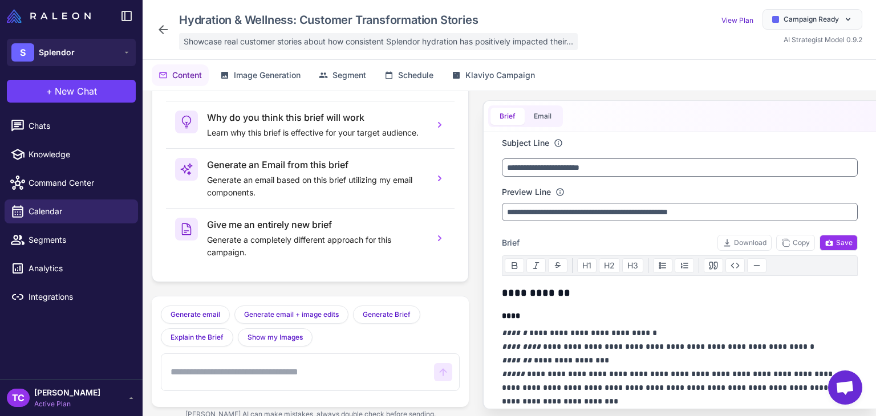
click at [212, 39] on span "Showcase real customer stories about how consistent Splendor hydration has posi…" at bounding box center [378, 41] width 389 height 13
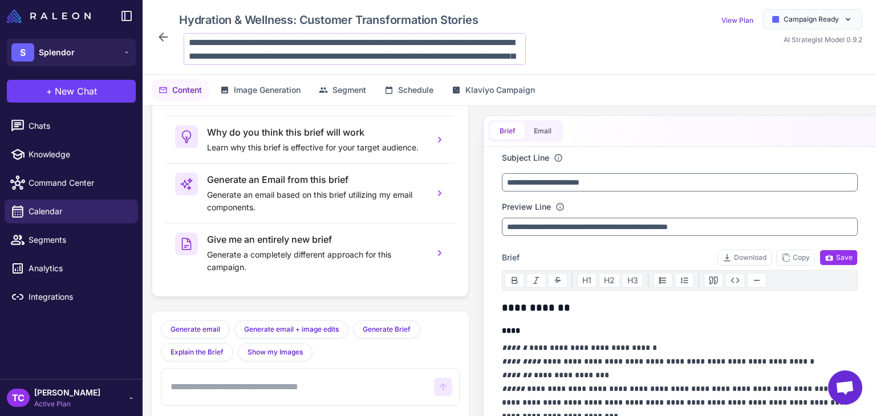
scroll to position [69, 0]
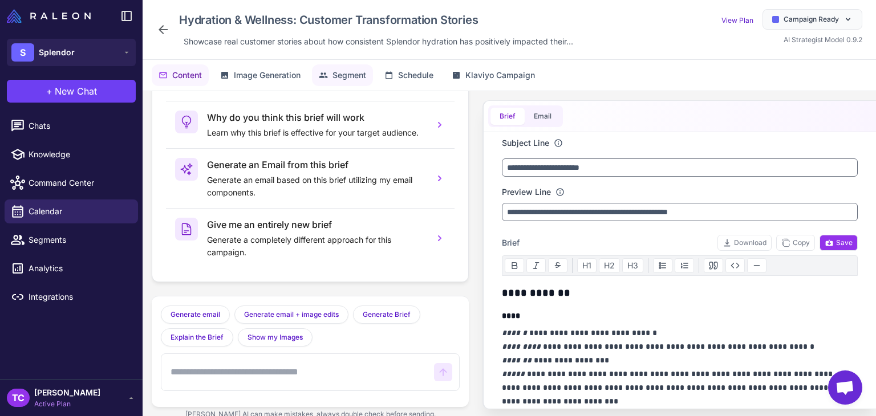
click at [330, 74] on button "Segment" at bounding box center [342, 75] width 61 height 22
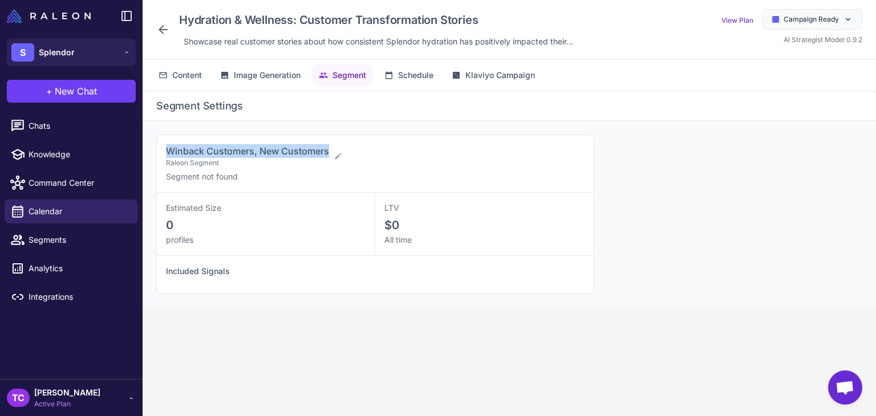
drag, startPoint x: 167, startPoint y: 148, endPoint x: 330, endPoint y: 144, distance: 163.1
click at [330, 144] on div "Winback Customers, New Customers Raleon Segment Segment not found" at bounding box center [375, 164] width 437 height 58
copy span "Winback Customers, New Customers"
click at [154, 27] on div "Hydration & Wellness: Customer Transformation Stories Showcase real customer st…" at bounding box center [509, 30] width 733 height 60
click at [170, 26] on div "Hydration & Wellness: Customer Transformation Stories Showcase real customer st…" at bounding box center [366, 29] width 421 height 41
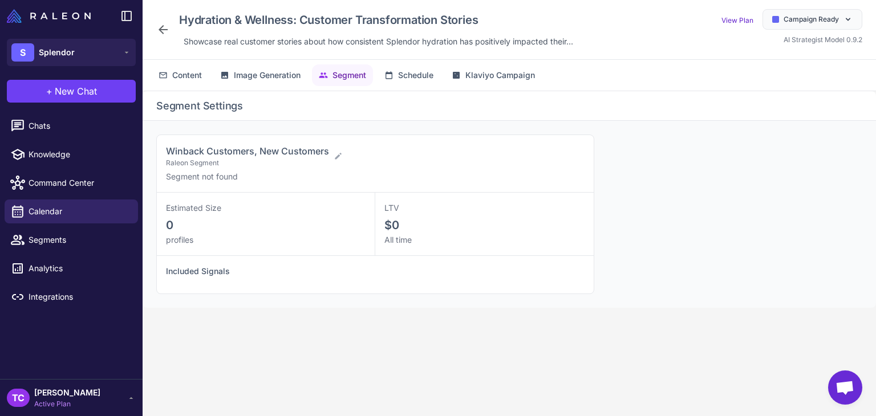
click at [169, 28] on icon at bounding box center [163, 30] width 14 height 14
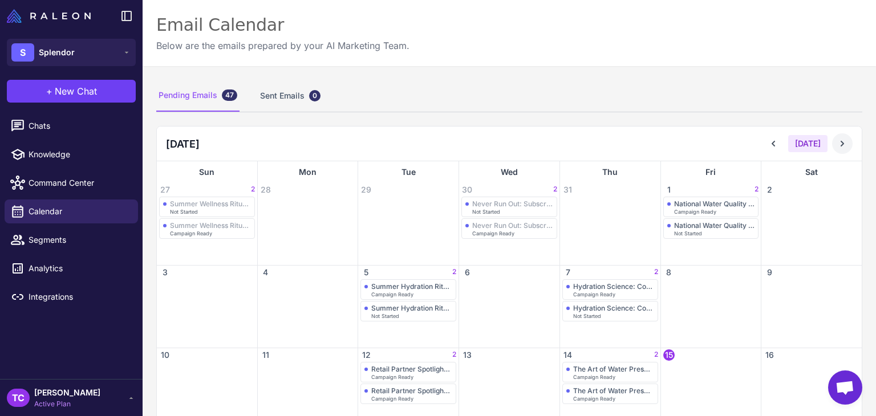
click at [841, 142] on icon at bounding box center [842, 144] width 3 height 6
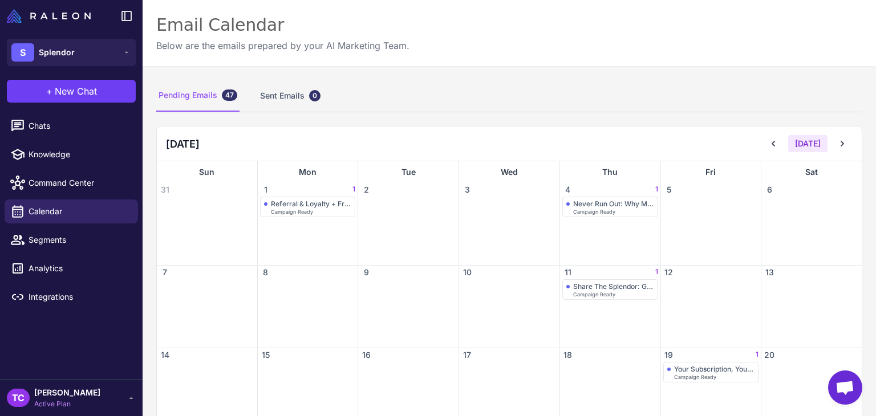
scroll to position [193, 0]
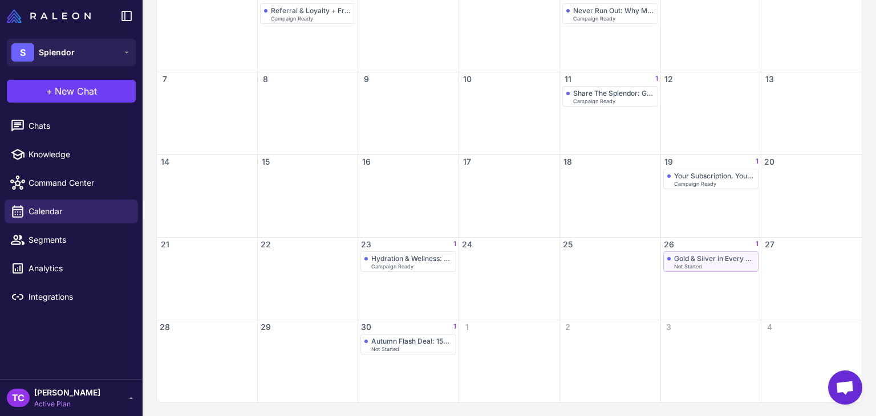
click at [694, 260] on div "Gold & Silver in Every Drop: The Microscopic Heroes of Hydration" at bounding box center [714, 258] width 81 height 9
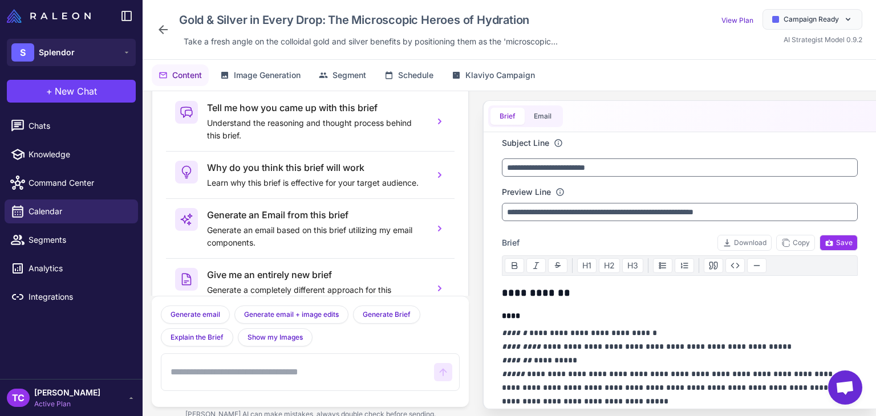
scroll to position [56, 0]
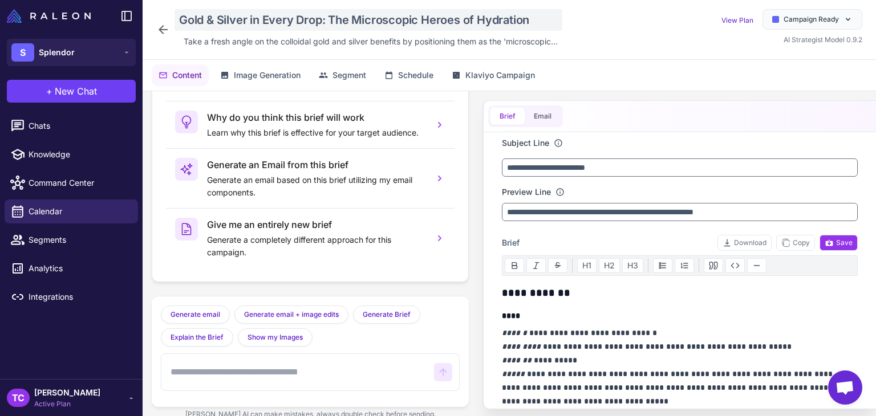
click at [293, 19] on div "Gold & Silver in Every Drop: The Microscopic Heroes of Hydration" at bounding box center [368, 20] width 388 height 22
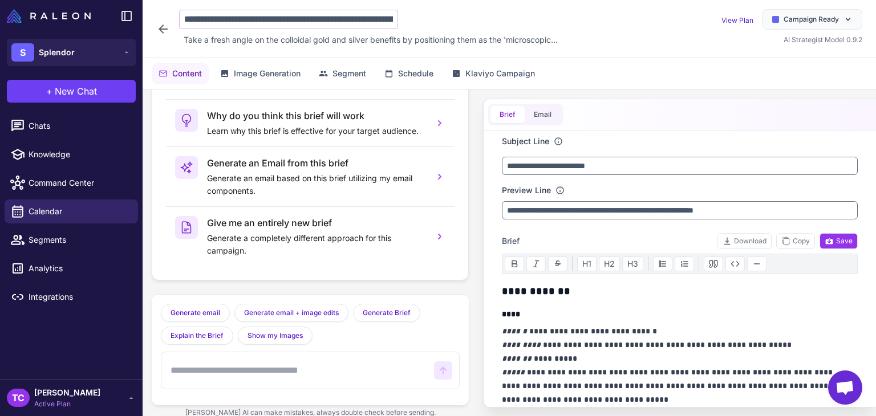
scroll to position [0, 78]
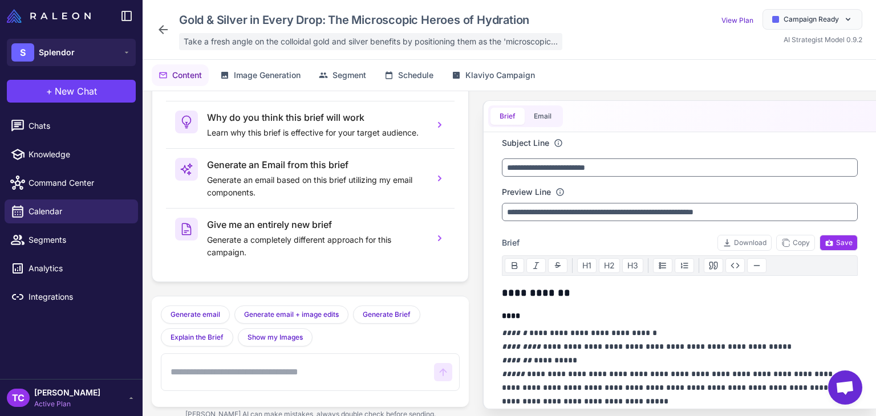
click at [274, 39] on span "Take a fresh angle on the colloidal gold and silver benefits by positioning the…" at bounding box center [371, 41] width 374 height 13
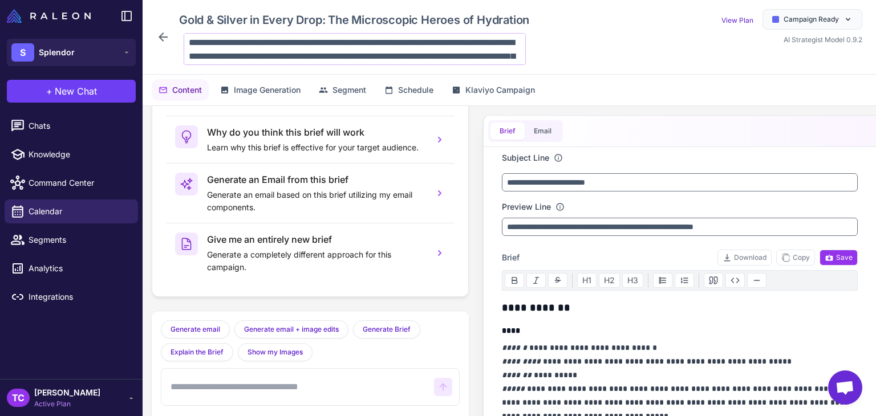
scroll to position [110, 0]
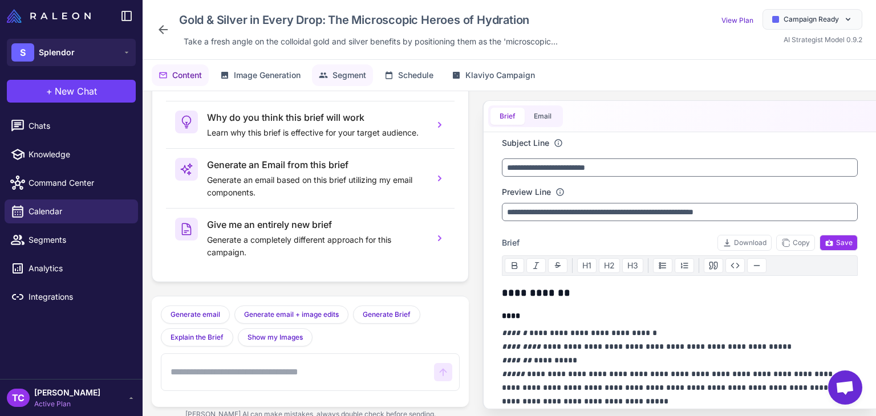
click at [344, 72] on span "Segment" at bounding box center [349, 75] width 34 height 13
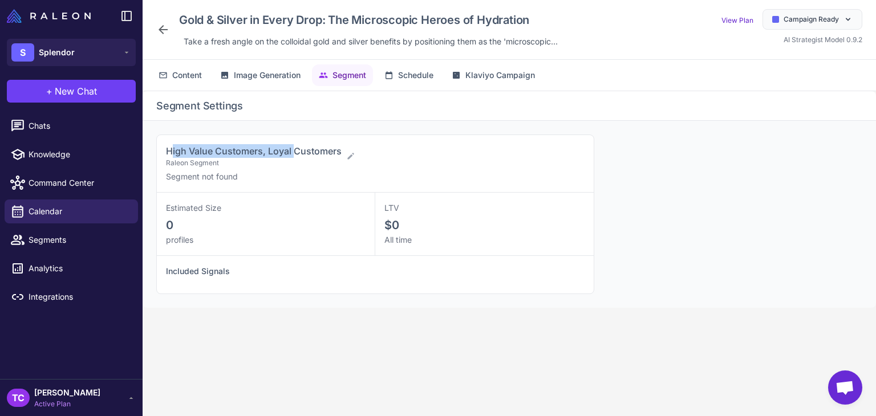
drag, startPoint x: 170, startPoint y: 151, endPoint x: 296, endPoint y: 149, distance: 126.0
click at [296, 149] on span "High Value Customers, Loyal Customers" at bounding box center [254, 150] width 176 height 11
click at [192, 151] on span "High Value Customers, Loyal Customers" at bounding box center [254, 150] width 176 height 11
drag, startPoint x: 163, startPoint y: 147, endPoint x: 340, endPoint y: 149, distance: 177.4
click at [340, 149] on div "High Value Customers, Loyal Customers Raleon Segment Segment not found" at bounding box center [375, 164] width 437 height 58
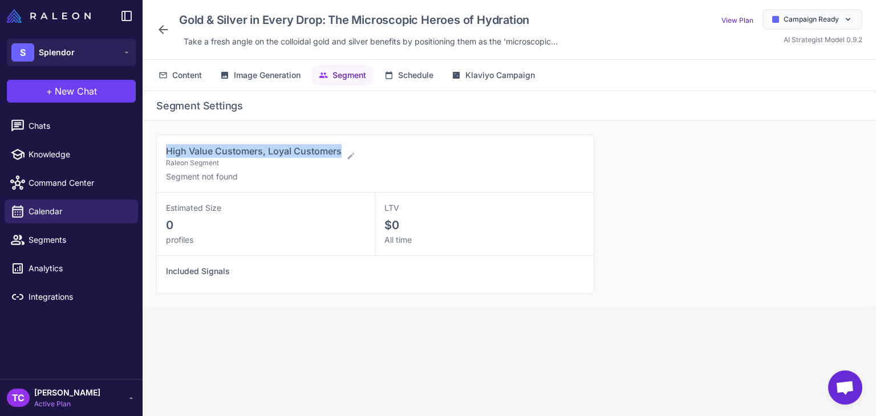
copy span "High Value Customers, Loyal Customers"
click at [160, 31] on icon at bounding box center [163, 29] width 9 height 9
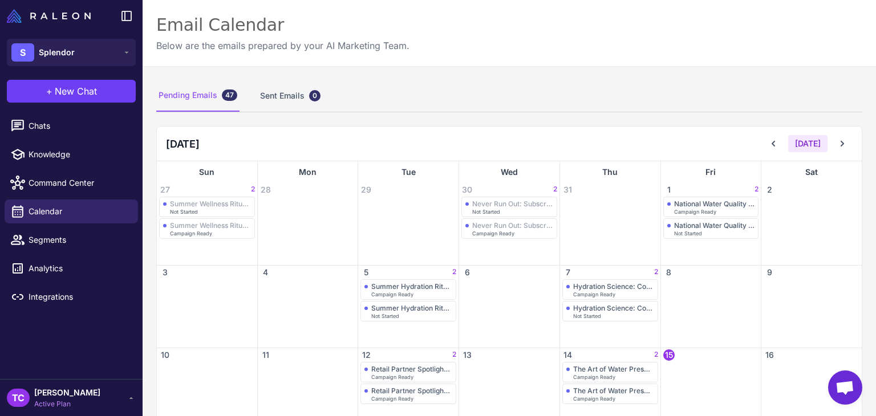
click at [842, 149] on div "Today" at bounding box center [808, 143] width 90 height 21
click at [837, 143] on icon at bounding box center [842, 143] width 11 height 11
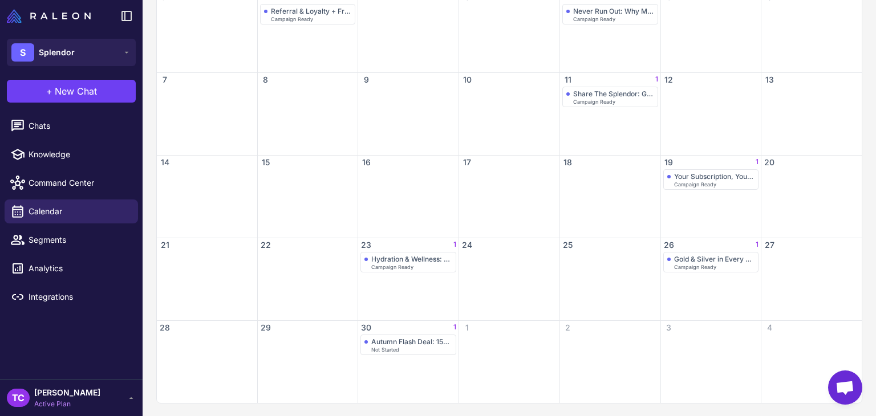
scroll to position [193, 0]
click at [381, 338] on div "Autumn Flash Deal: 15% Off Your First Month of Splendor" at bounding box center [411, 341] width 81 height 9
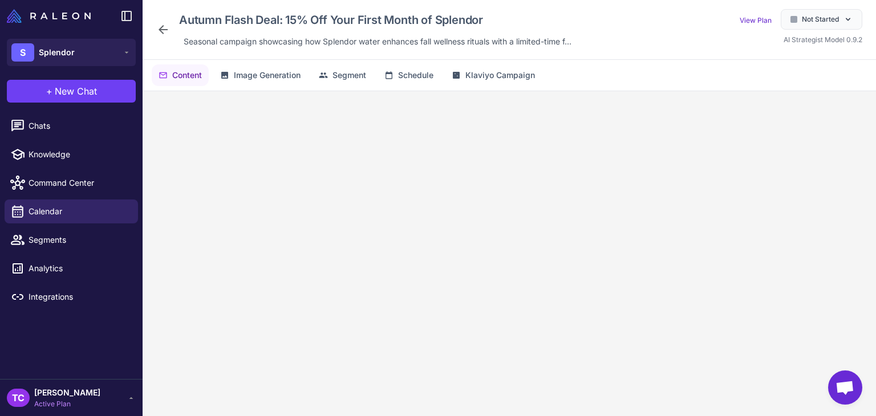
scroll to position [56, 0]
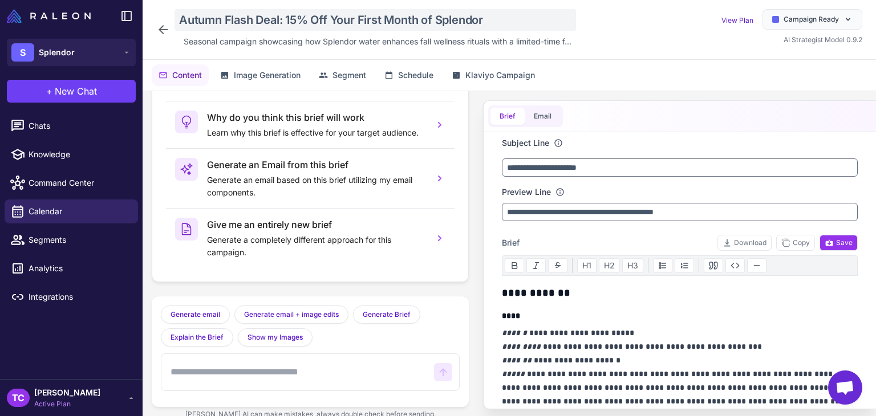
click at [240, 17] on div "Autumn Flash Deal: 15% Off Your First Month of Splendor" at bounding box center [374, 20] width 401 height 22
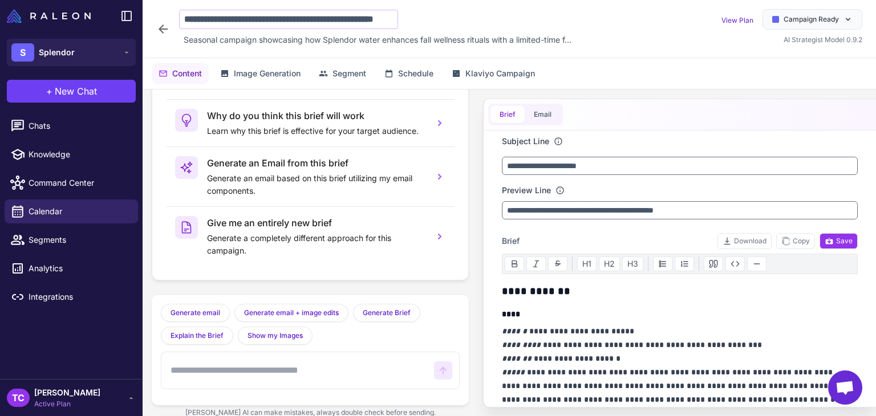
scroll to position [0, 42]
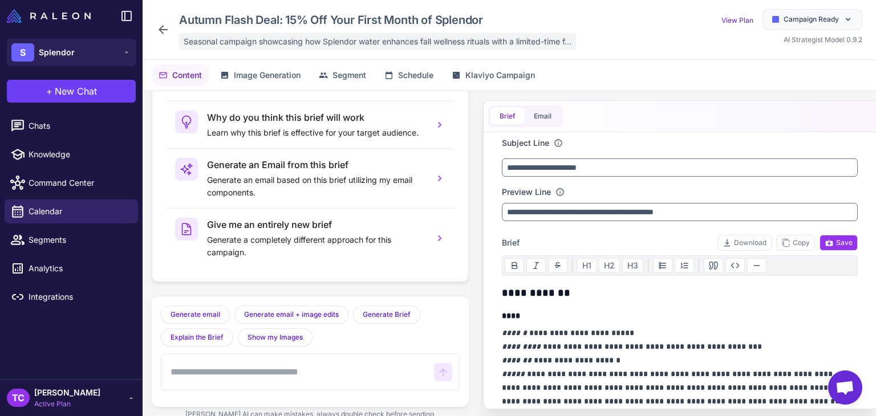
click at [197, 47] on span "Seasonal campaign showcasing how Splendor water enhances fall wellness rituals …" at bounding box center [378, 41] width 388 height 13
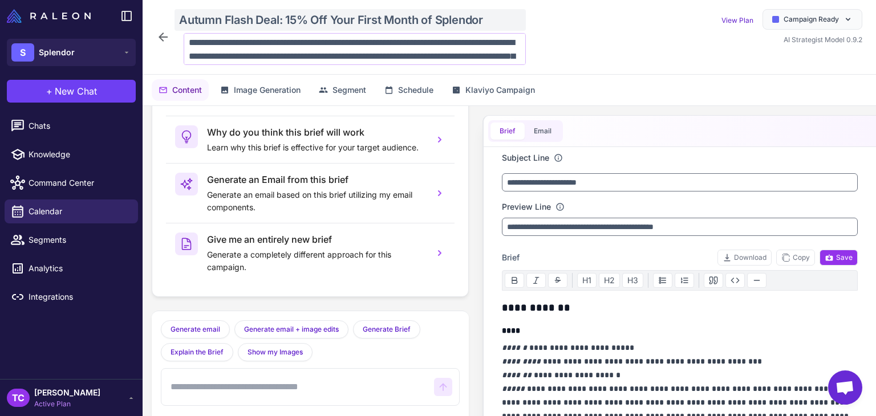
scroll to position [83, 0]
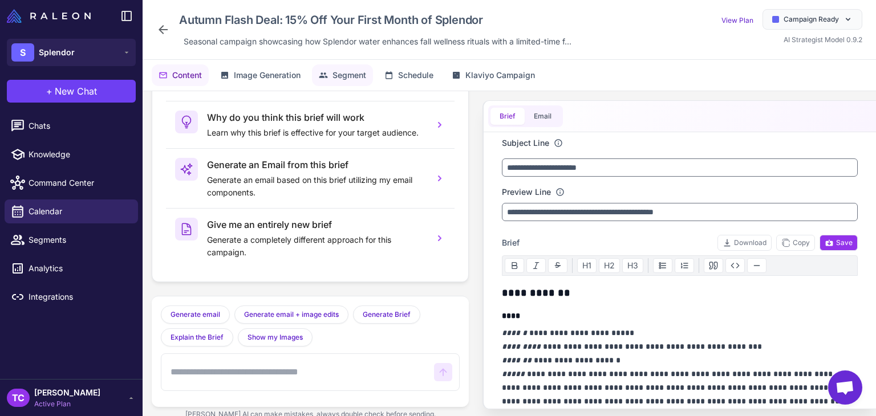
click at [332, 69] on button "Segment" at bounding box center [342, 75] width 61 height 22
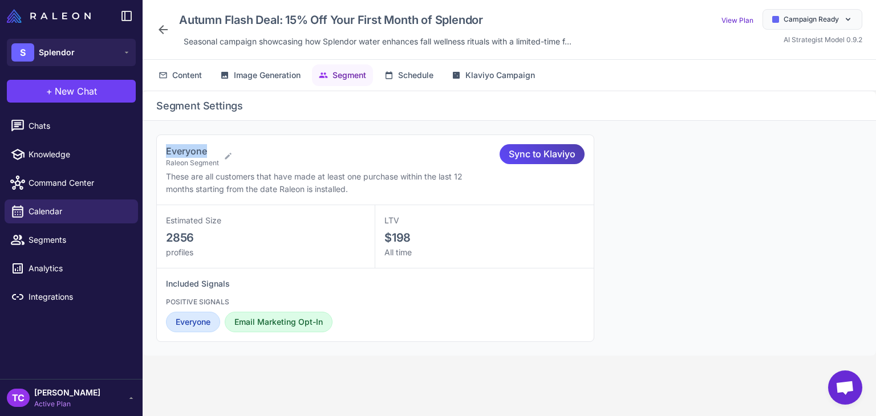
drag, startPoint x: 162, startPoint y: 148, endPoint x: 210, endPoint y: 148, distance: 47.9
click at [210, 148] on div "Everyone Raleon Segment These are all customers that have made at least one pur…" at bounding box center [375, 170] width 437 height 70
copy span "Everyone"
click at [162, 32] on icon at bounding box center [163, 29] width 9 height 9
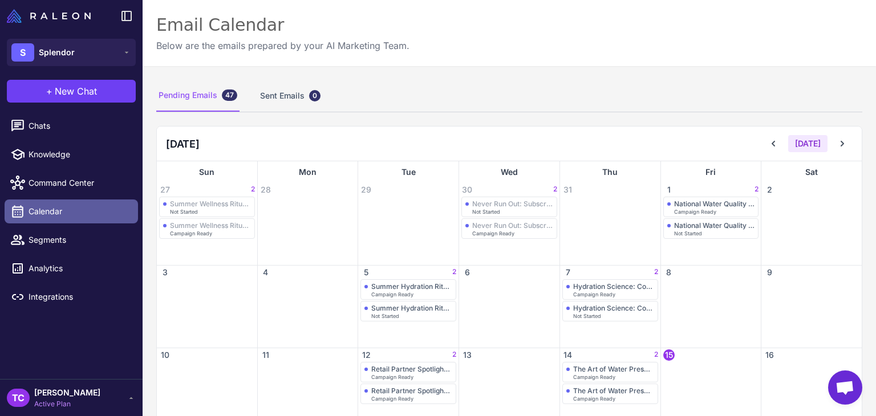
drag, startPoint x: 36, startPoint y: 205, endPoint x: 54, endPoint y: 201, distance: 17.7
click at [36, 206] on span "Calendar" at bounding box center [79, 211] width 100 height 13
click at [841, 136] on button at bounding box center [842, 143] width 21 height 21
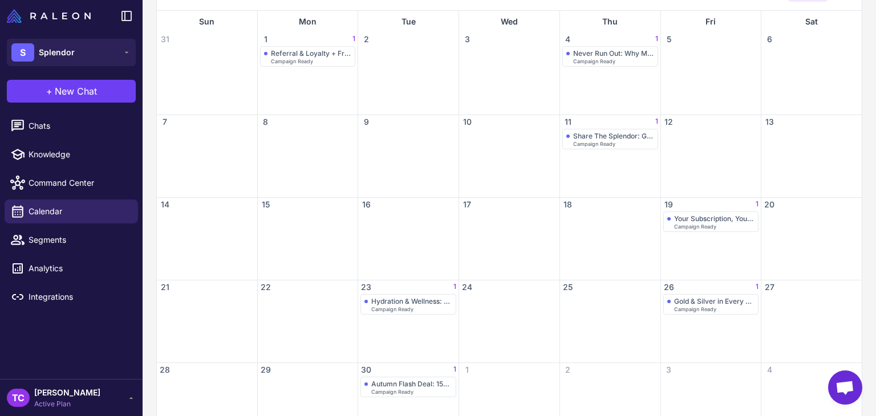
scroll to position [171, 0]
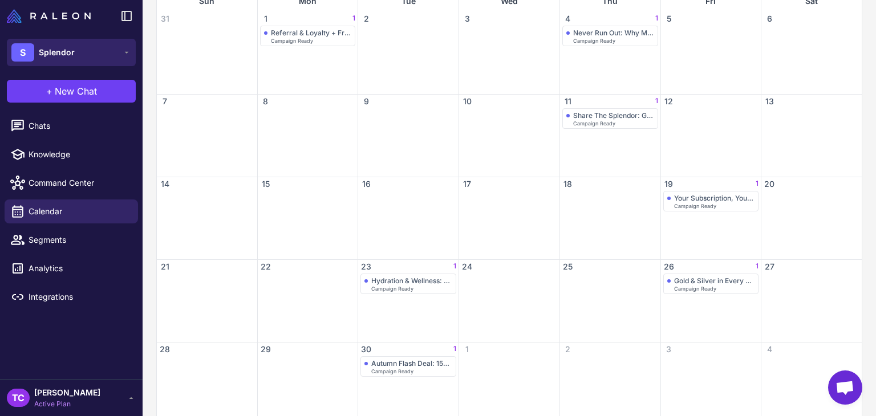
click at [92, 60] on button "S Splendor" at bounding box center [71, 52] width 129 height 27
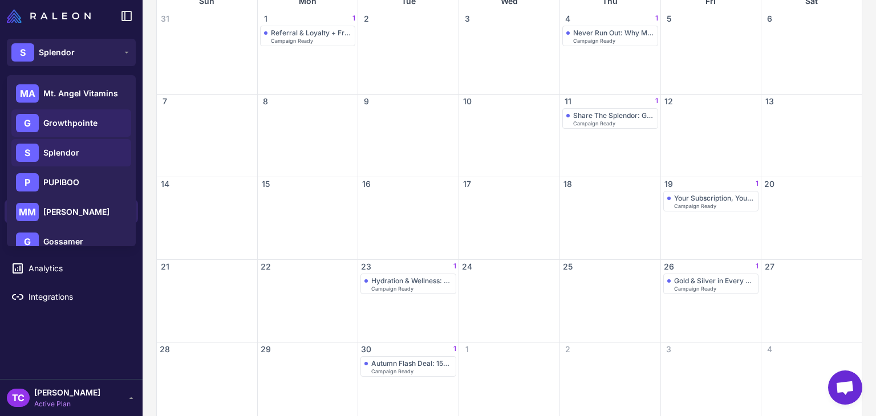
click at [75, 124] on span "Growthpointe" at bounding box center [70, 123] width 54 height 13
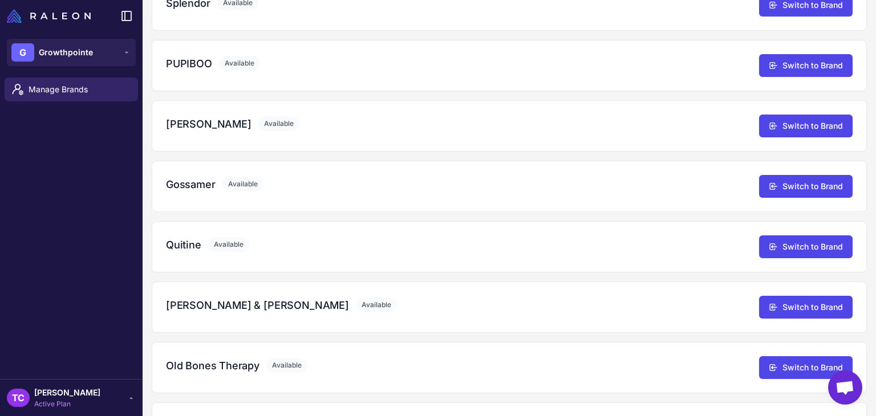
scroll to position [274, 0]
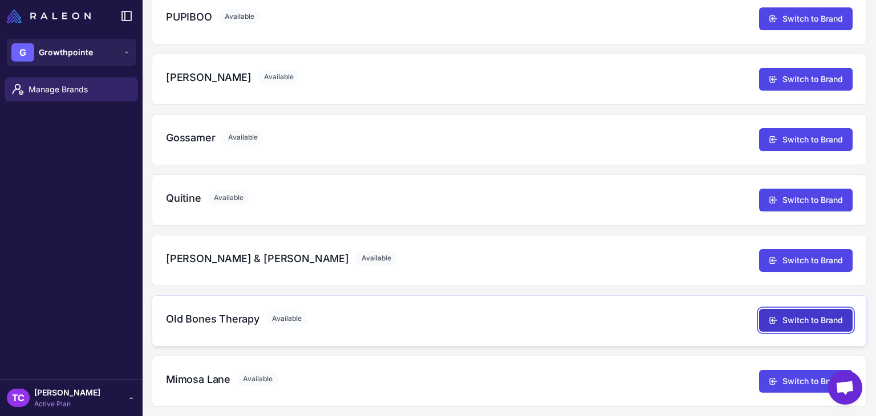
click at [769, 316] on icon at bounding box center [773, 320] width 9 height 9
